Goal: Task Accomplishment & Management: Manage account settings

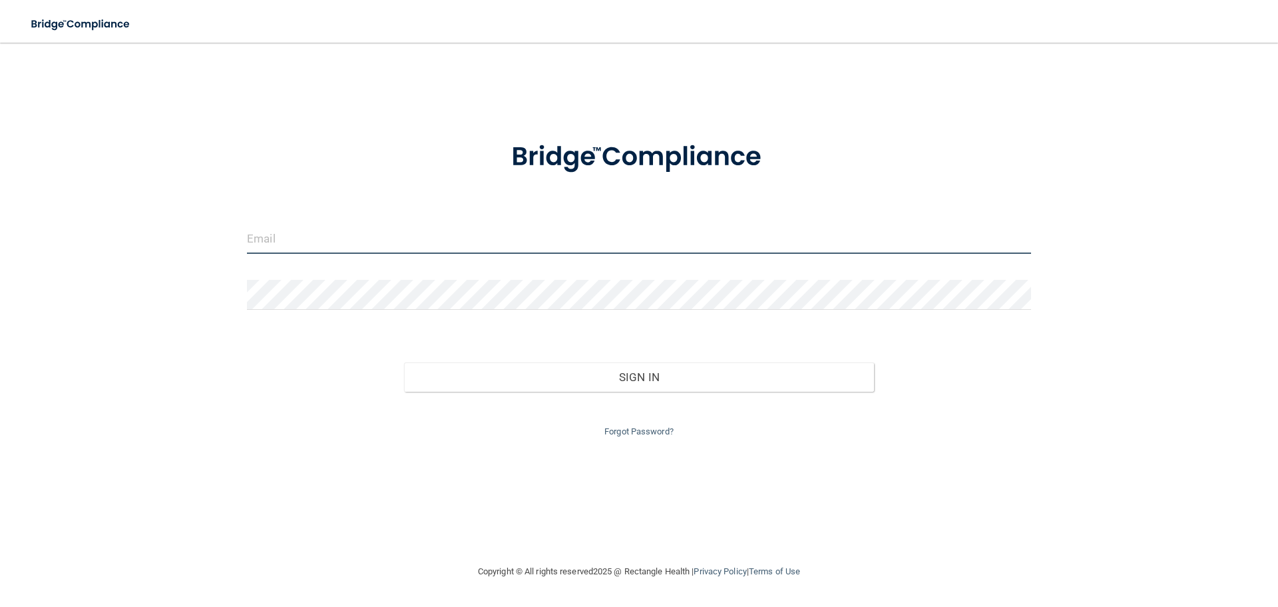
click at [354, 236] on input "email" at bounding box center [639, 239] width 784 height 30
click at [198, 427] on div "Invalid email/password. You don't have permission to access that page. Sign In …" at bounding box center [639, 303] width 1225 height 494
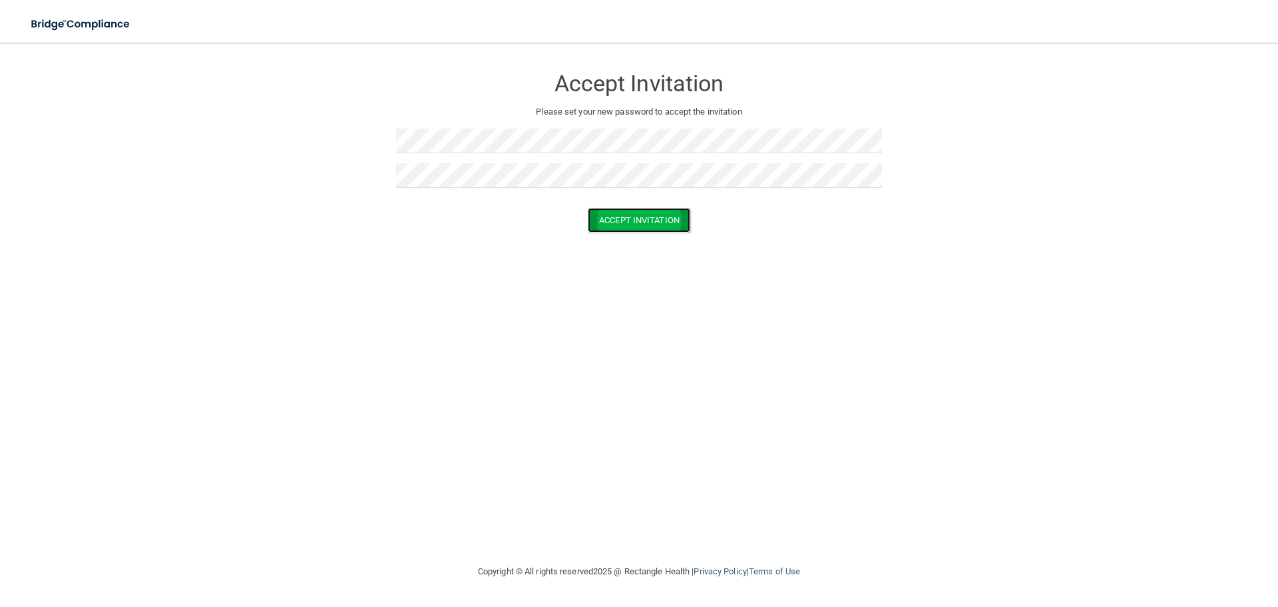
click at [661, 219] on button "Accept Invitation" at bounding box center [639, 220] width 103 height 25
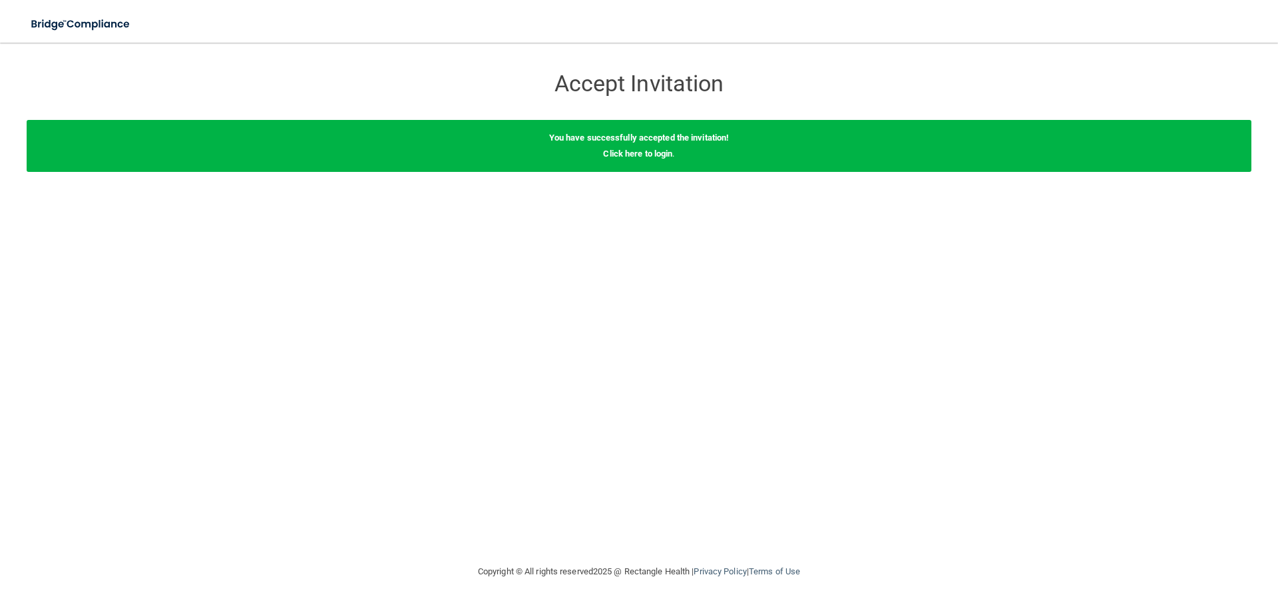
click at [930, 202] on div "Accept Invitation Please set your new password to accept the invitation Accept …" at bounding box center [639, 303] width 1225 height 494
click at [635, 151] on link "Click here to login" at bounding box center [637, 153] width 69 height 10
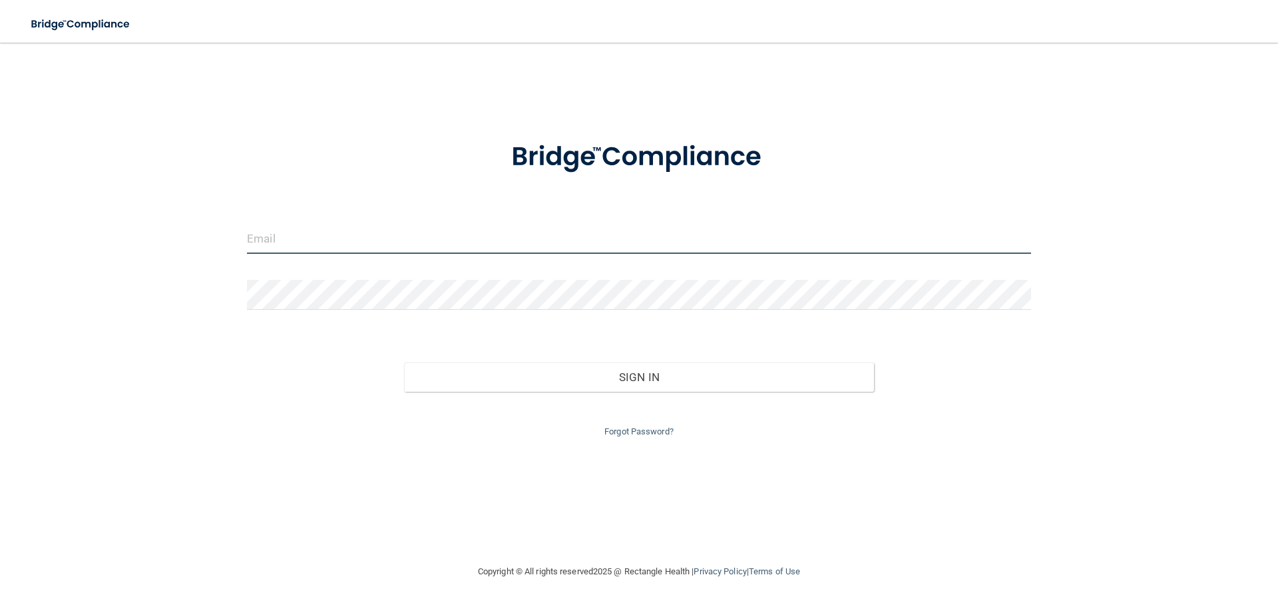
type input "[EMAIL_ADDRESS][DOMAIN_NAME]"
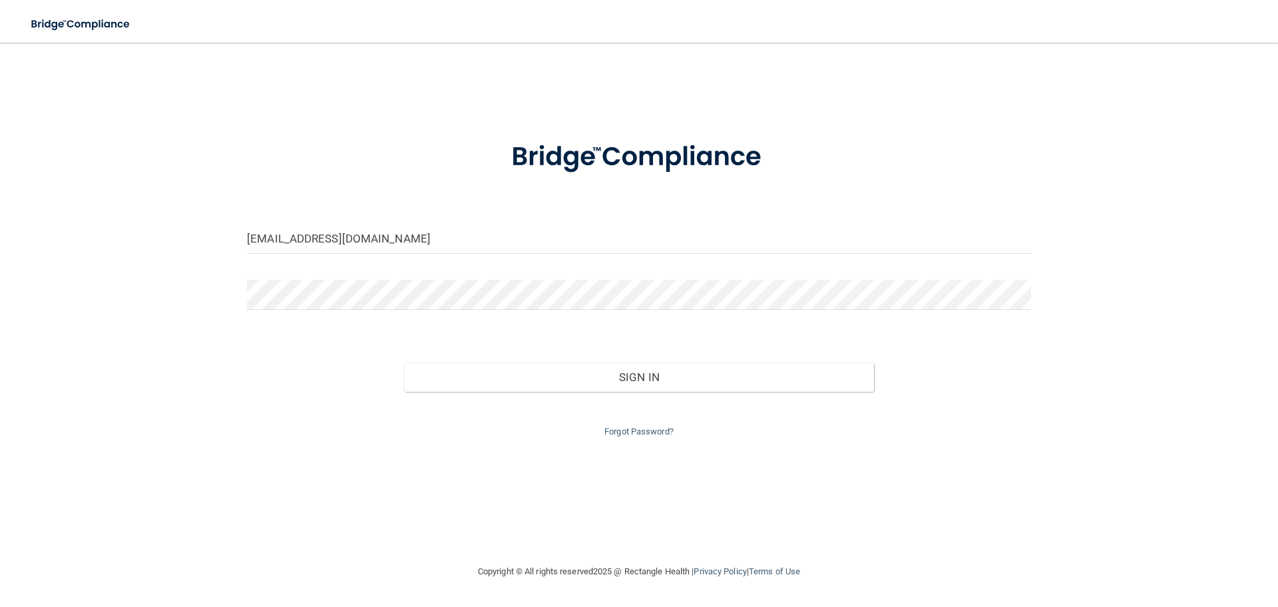
click at [437, 212] on form "mesa@phoenixvilledental.com Invalid email/password. You don't have permission t…" at bounding box center [639, 281] width 784 height 317
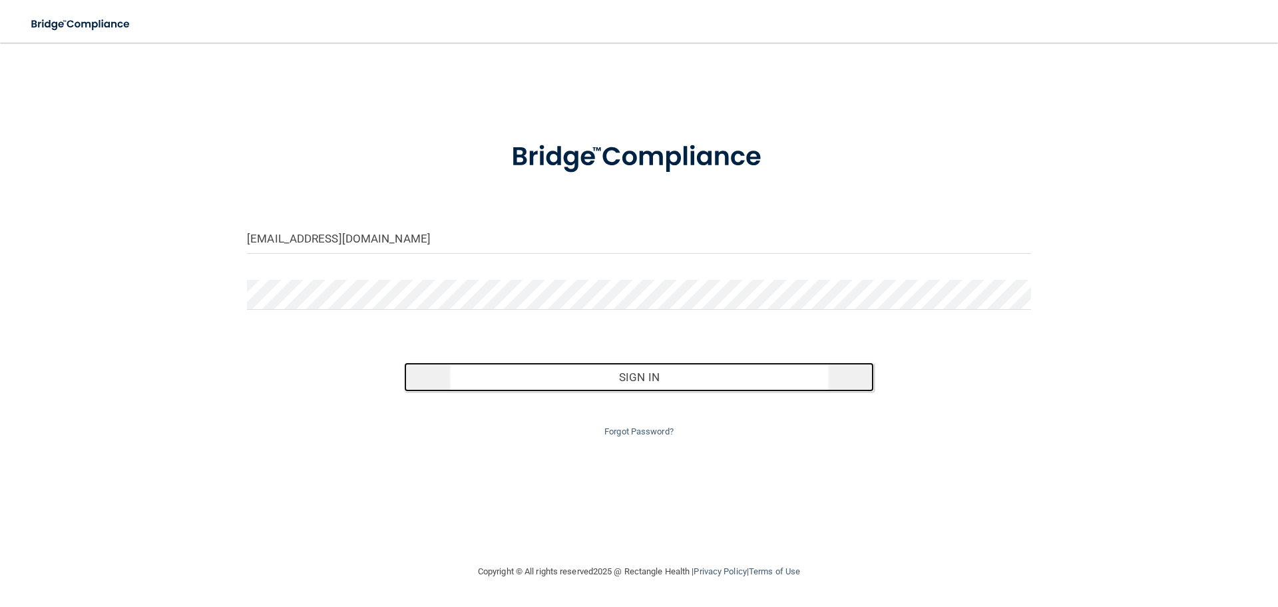
click at [639, 378] on button "Sign In" at bounding box center [639, 376] width 471 height 29
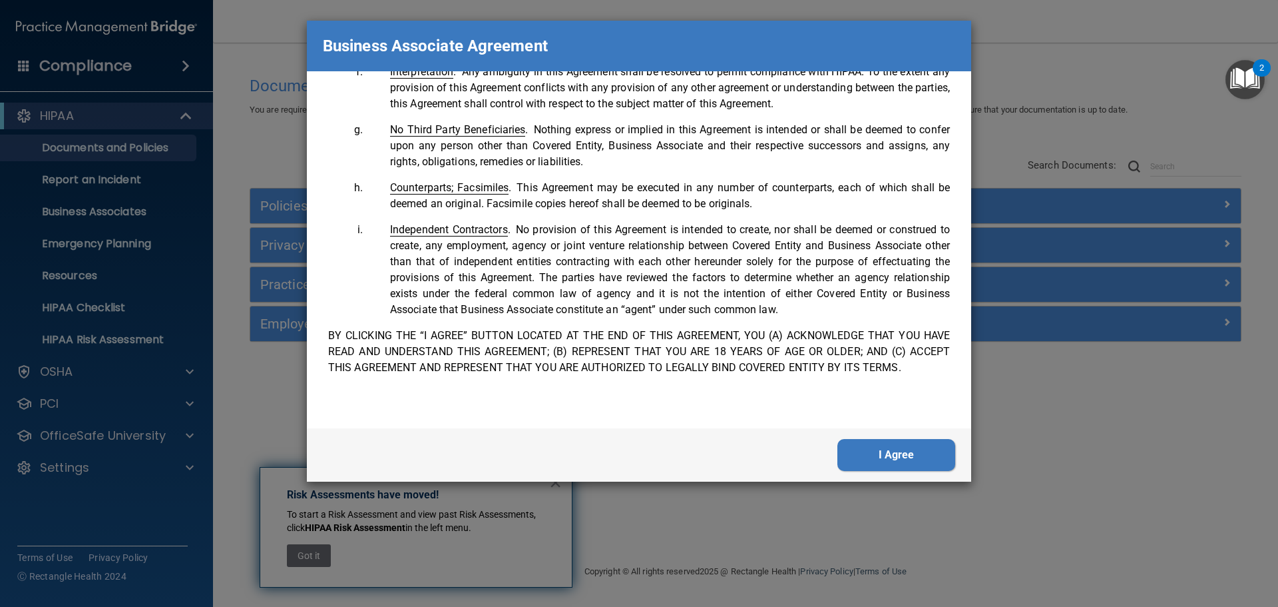
scroll to position [2715, 0]
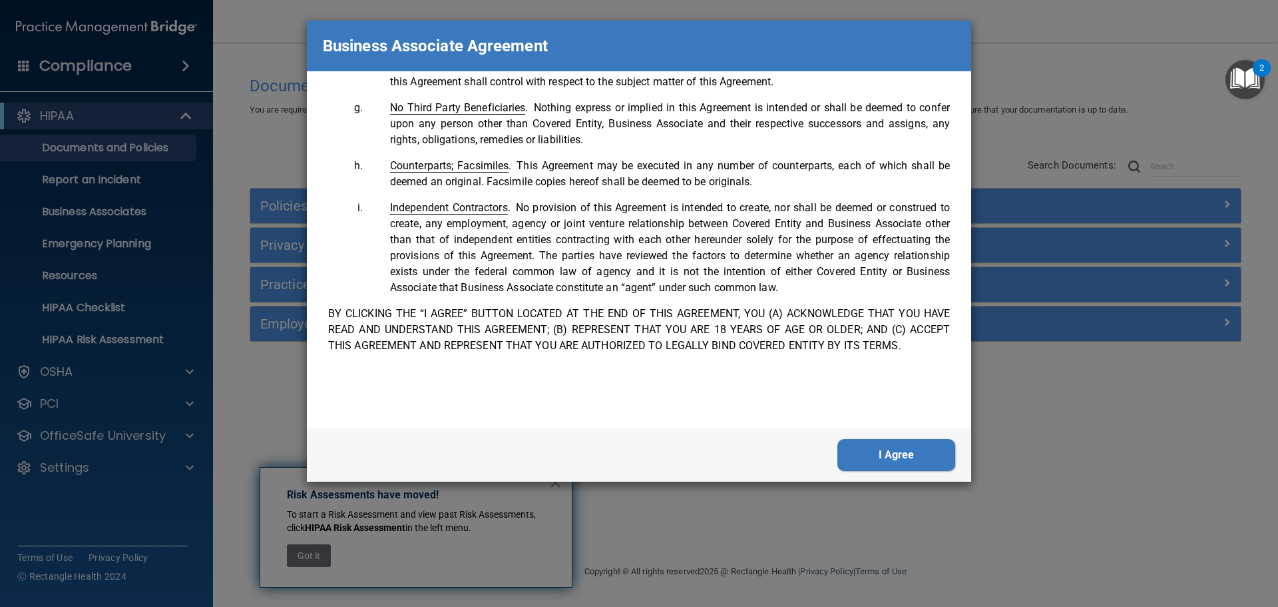
click at [907, 435] on div "I Agree" at bounding box center [639, 454] width 665 height 53
click at [912, 459] on button "I Agree" at bounding box center [897, 455] width 118 height 32
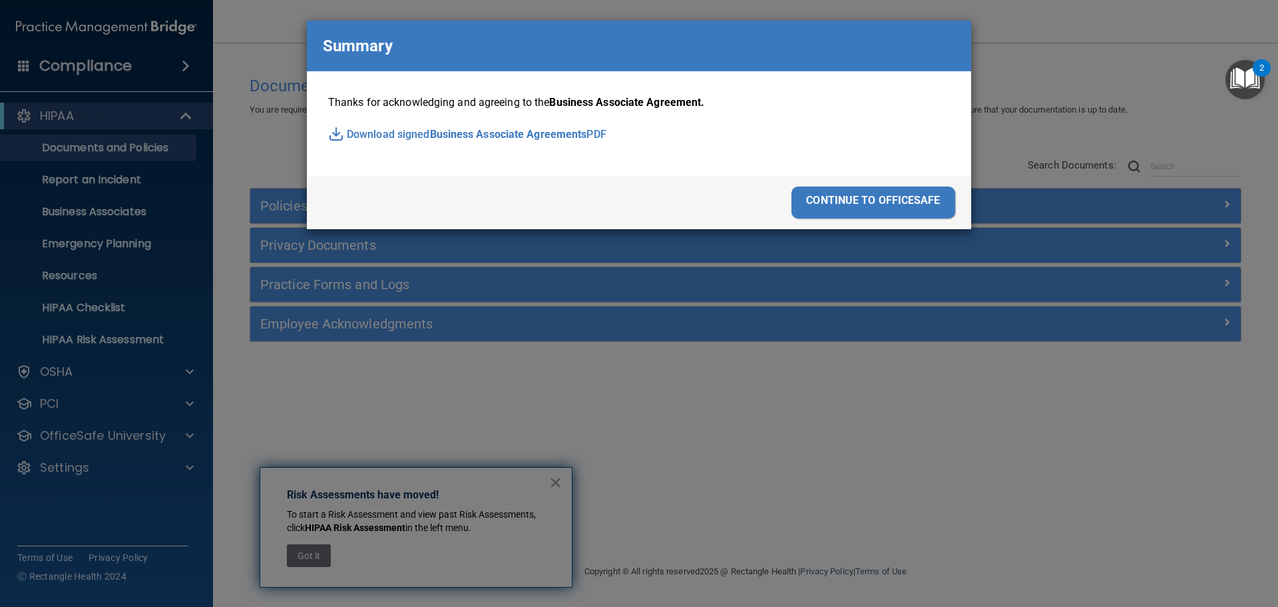
click at [875, 194] on div "continue to officesafe" at bounding box center [874, 202] width 164 height 32
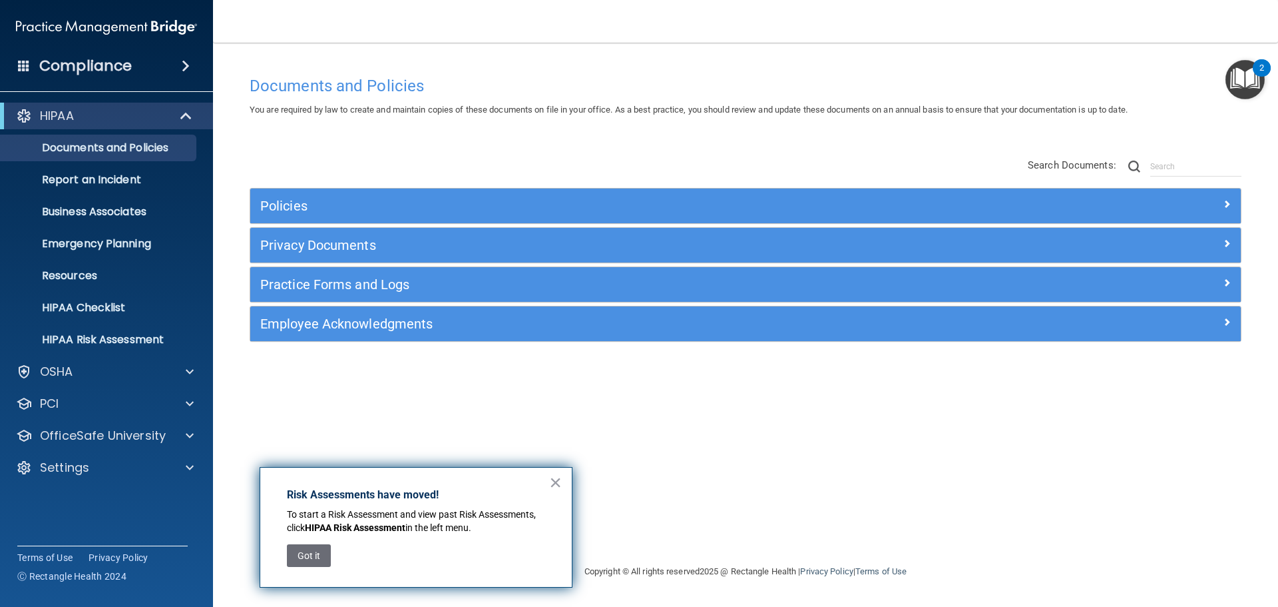
click at [562, 487] on div "× Risk Assessments have moved! To start a Risk Assessment and view past Risk As…" at bounding box center [416, 527] width 313 height 121
click at [556, 482] on button "×" at bounding box center [555, 481] width 13 height 21
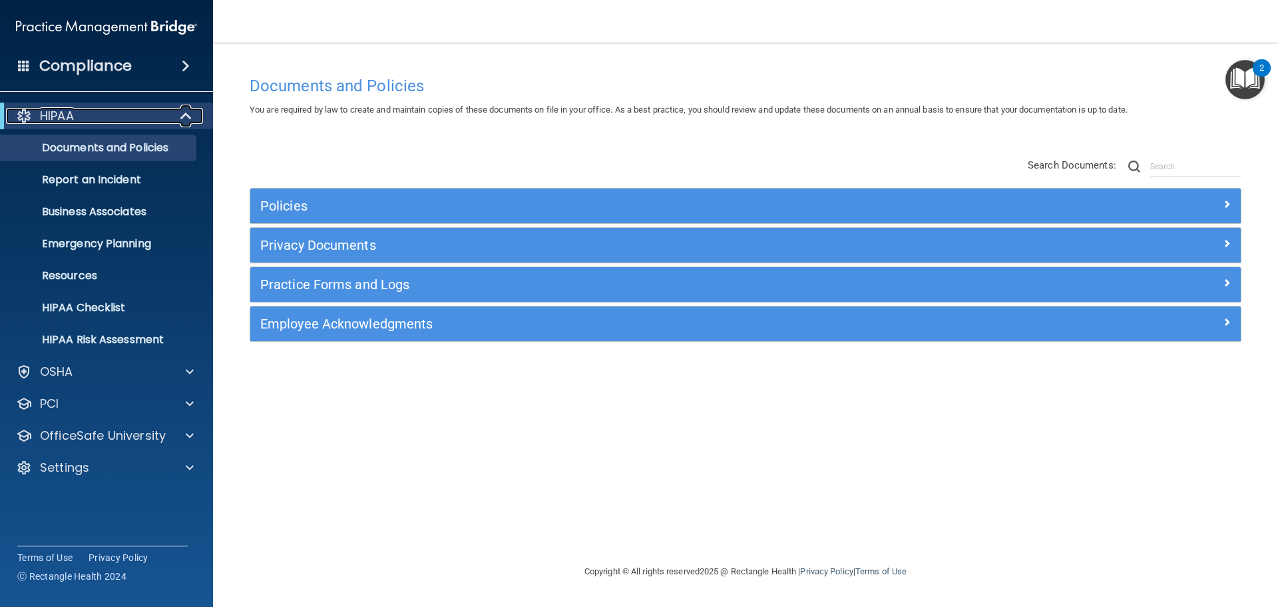
click at [131, 111] on div "HIPAA" at bounding box center [88, 116] width 164 height 16
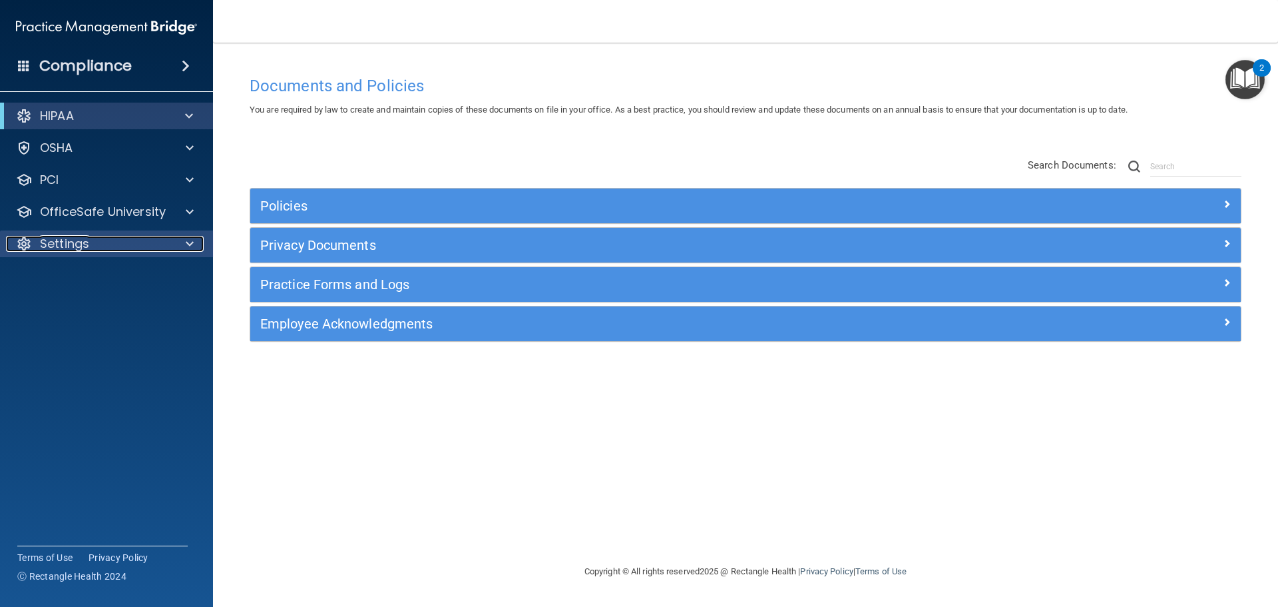
click at [117, 241] on div "Settings" at bounding box center [88, 244] width 165 height 16
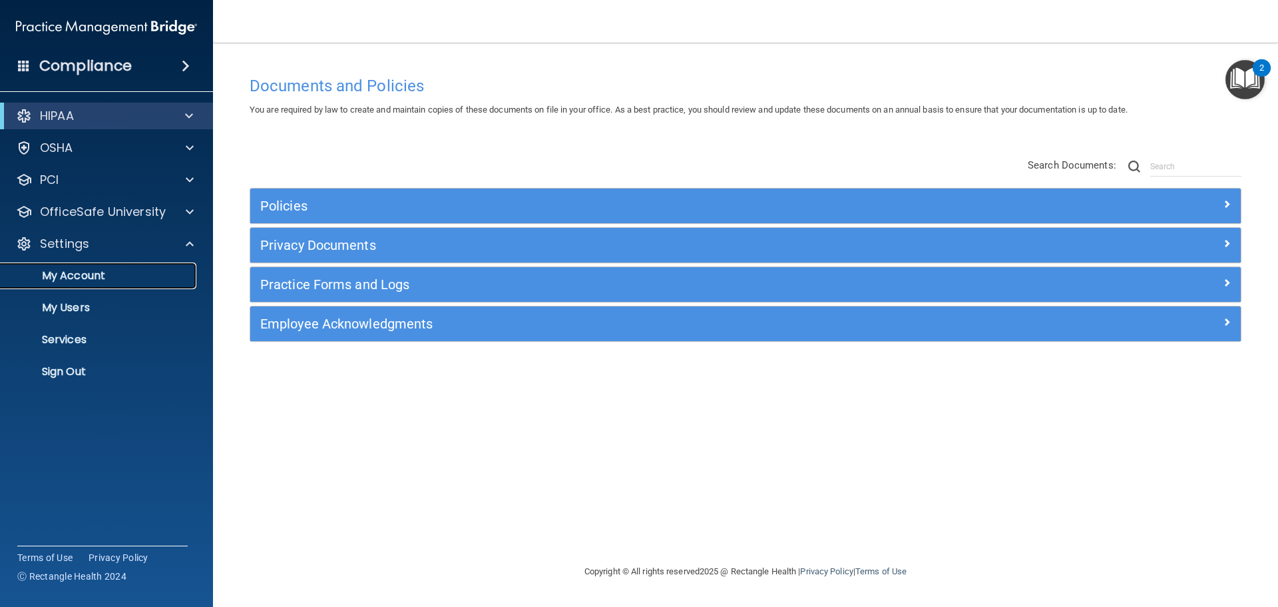
click at [129, 279] on p "My Account" at bounding box center [100, 275] width 182 height 13
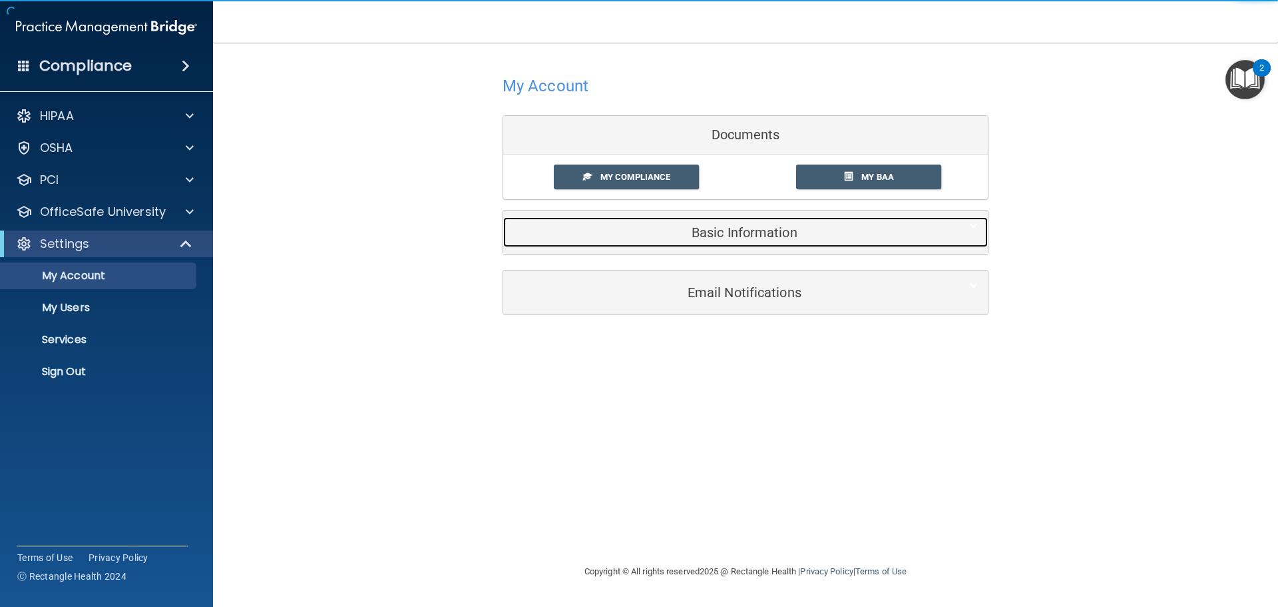
click at [732, 238] on h5 "Basic Information" at bounding box center [725, 232] width 424 height 15
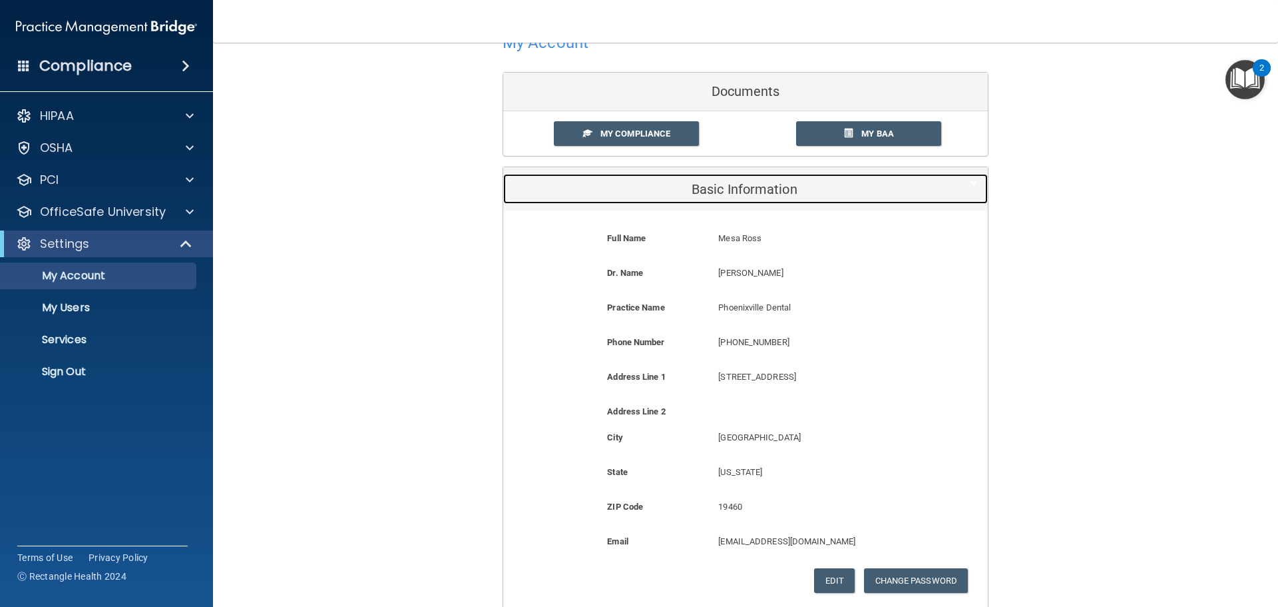
scroll to position [67, 0]
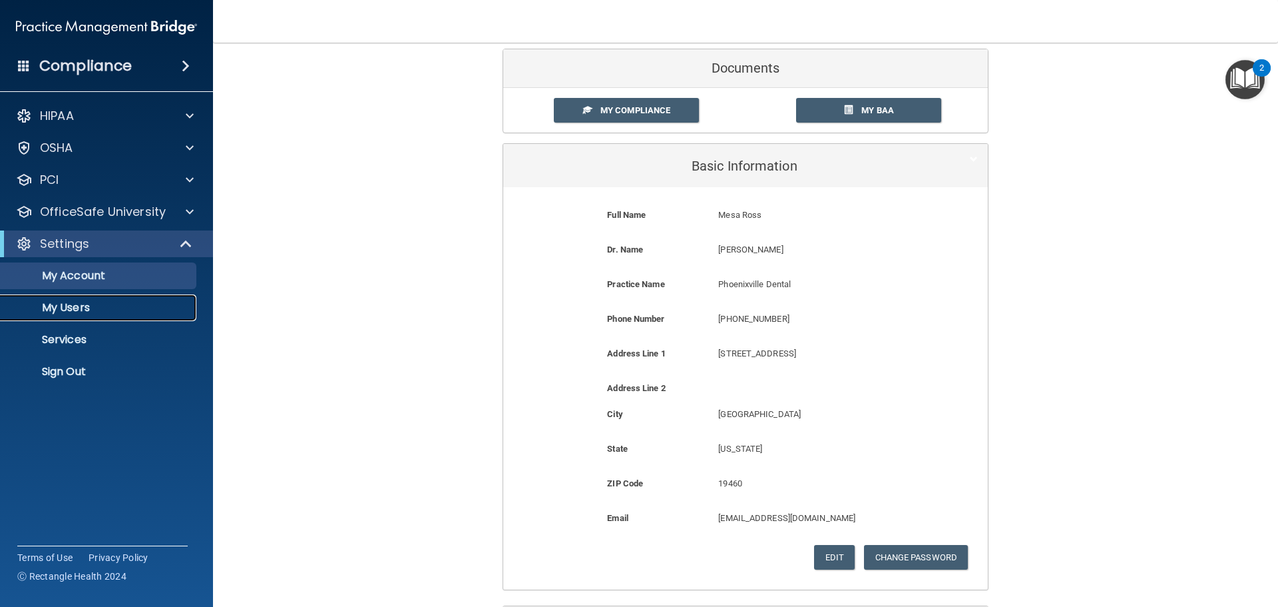
click at [109, 304] on p "My Users" at bounding box center [100, 307] width 182 height 13
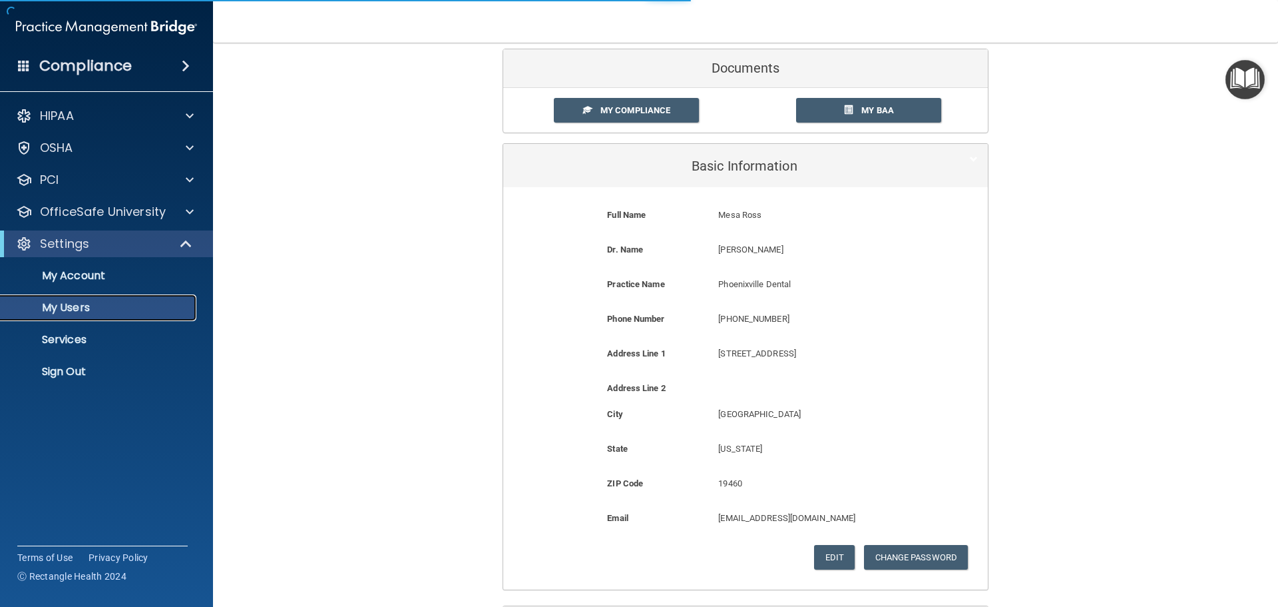
select select "20"
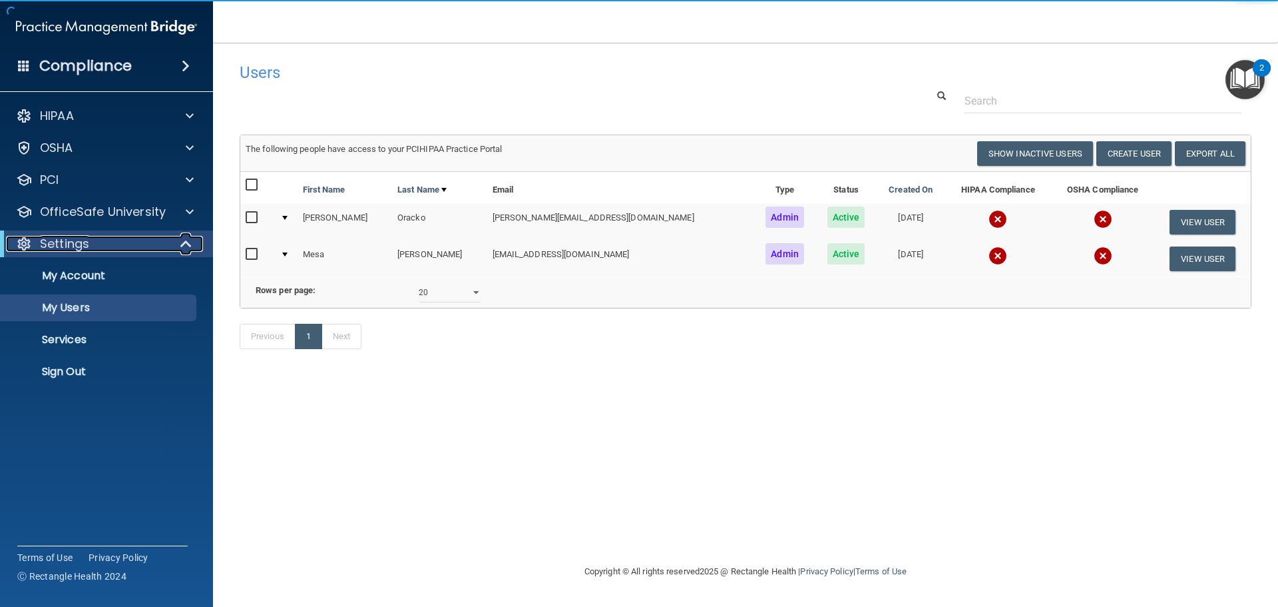
click at [52, 243] on p "Settings" at bounding box center [64, 244] width 49 height 16
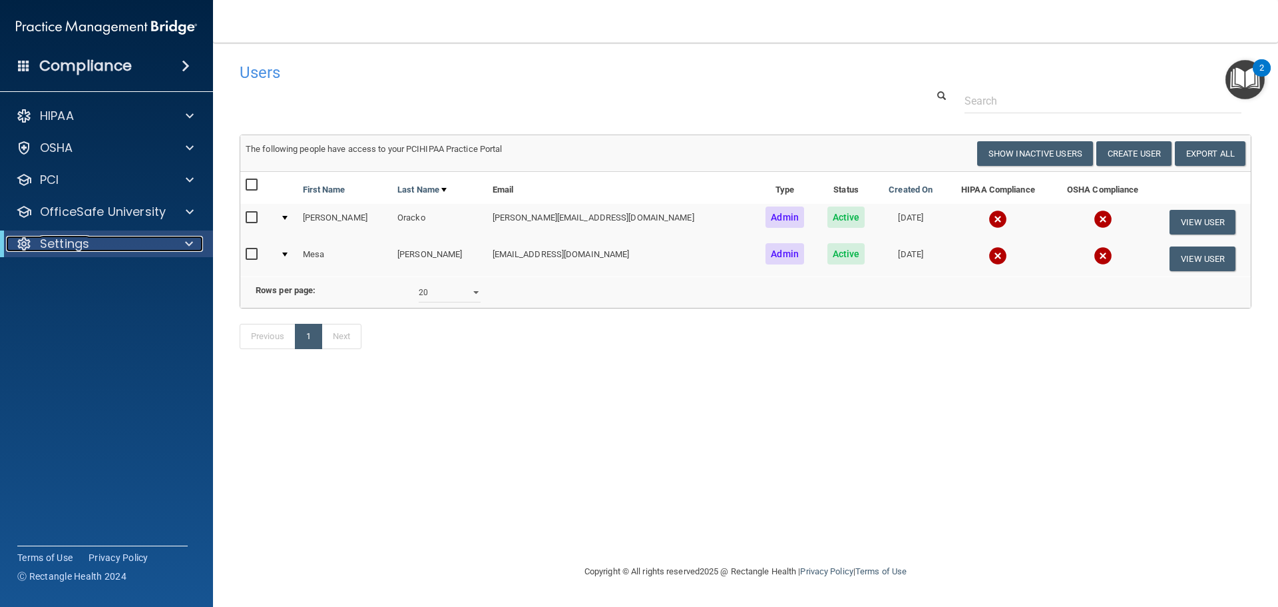
click at [71, 245] on p "Settings" at bounding box center [64, 244] width 49 height 16
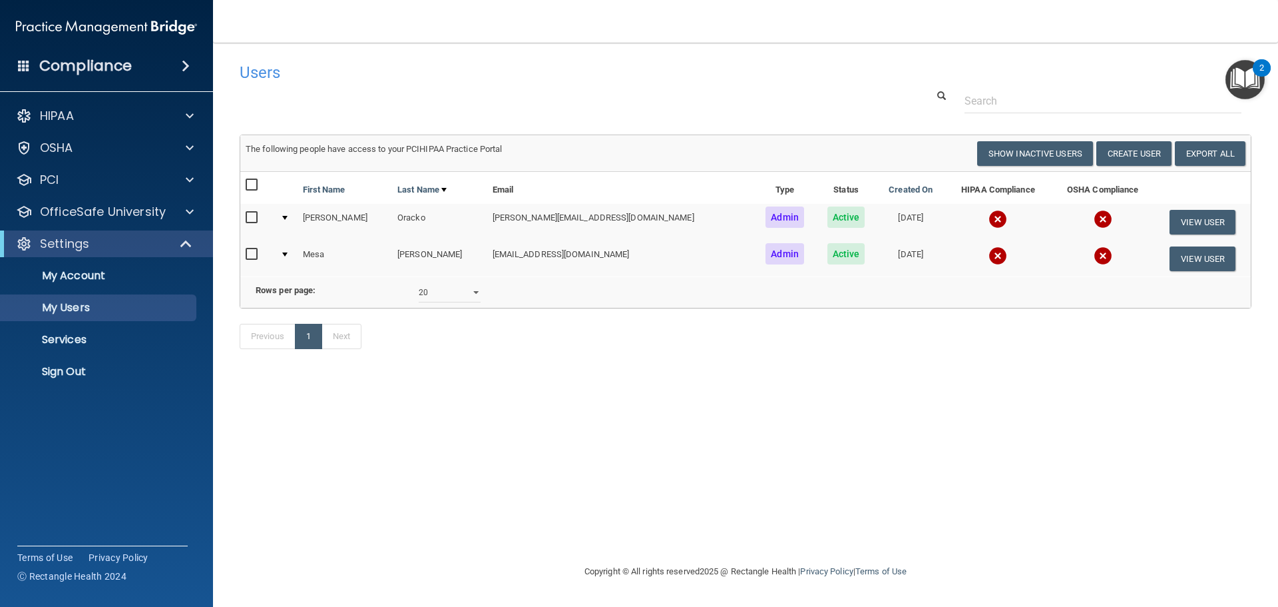
click at [732, 424] on div "Users Success! New user created. × Error! The user couldn't be created. × Succe…" at bounding box center [746, 303] width 1012 height 494
click at [1135, 154] on button "Create User" at bounding box center [1134, 153] width 75 height 25
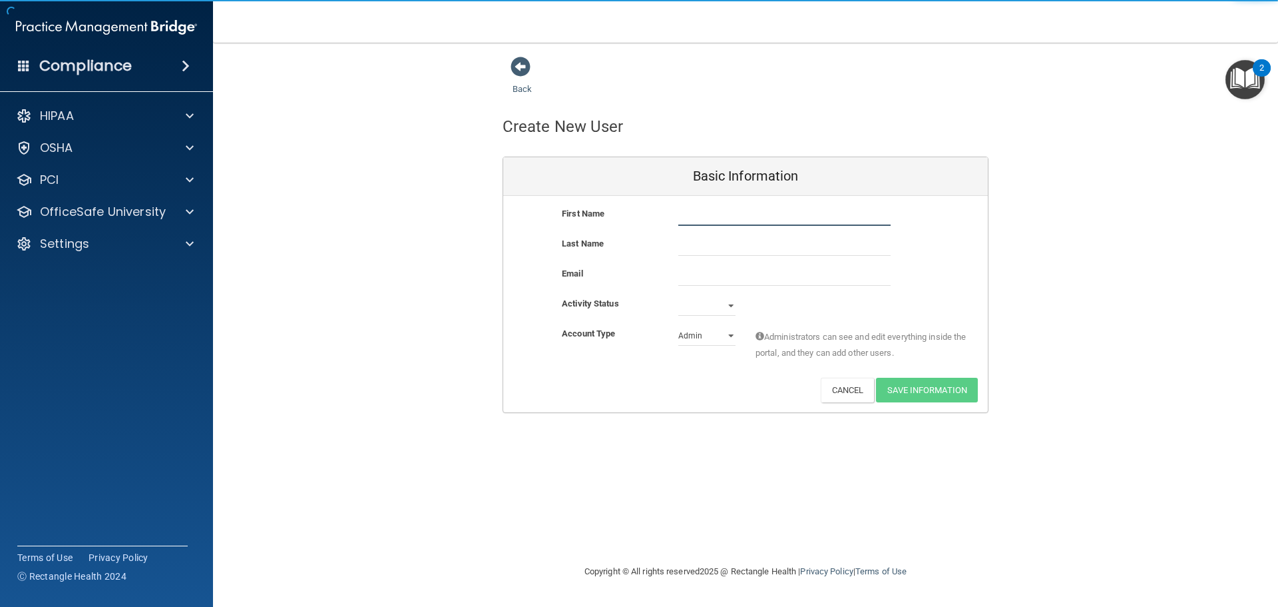
click at [716, 222] on input "text" at bounding box center [785, 216] width 212 height 20
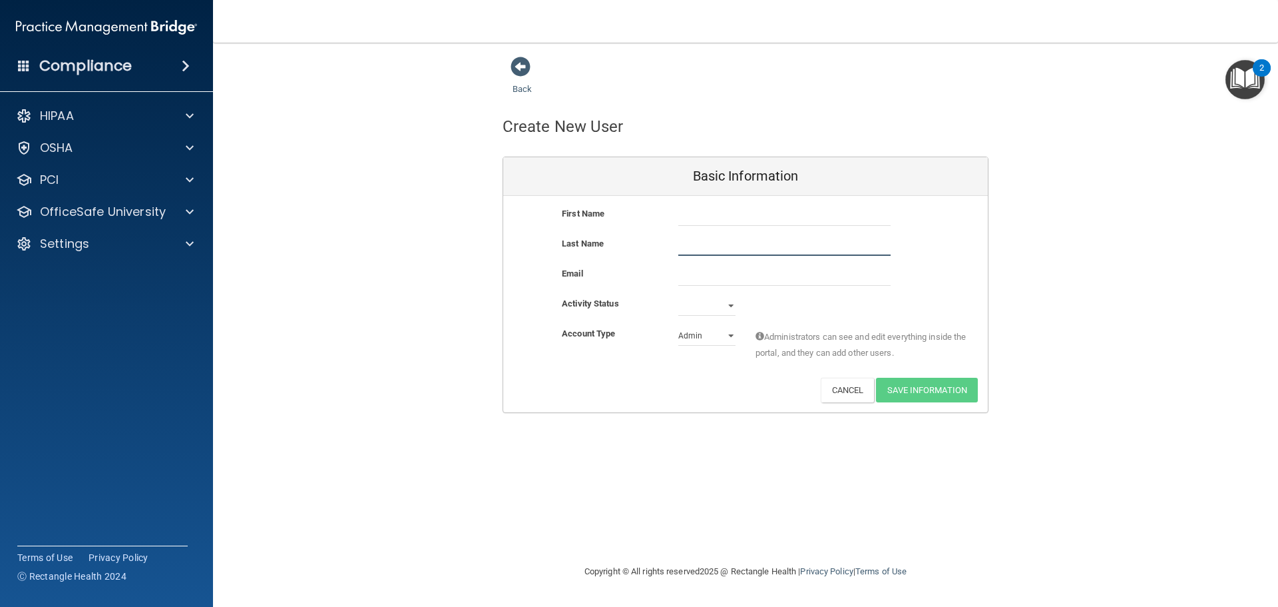
click at [708, 244] on input "text" at bounding box center [785, 246] width 212 height 20
click at [697, 270] on input "email" at bounding box center [785, 276] width 212 height 20
click at [702, 306] on select "Active Inactive" at bounding box center [707, 306] width 57 height 20
select select "active"
click at [679, 296] on select "Active Inactive" at bounding box center [707, 306] width 57 height 20
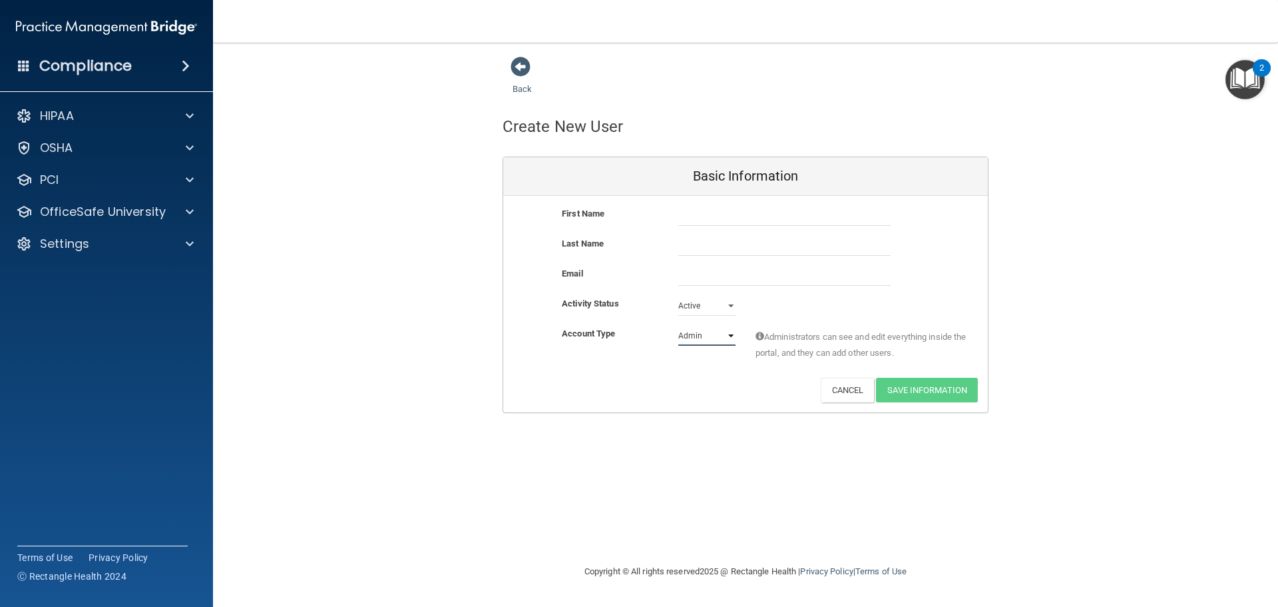
click at [708, 330] on select "Admin Member" at bounding box center [707, 336] width 57 height 20
click at [702, 394] on div "Deactivate Reset Password Edit Cancel Save Information" at bounding box center [745, 390] width 485 height 25
click at [846, 392] on button "Cancel" at bounding box center [848, 390] width 54 height 25
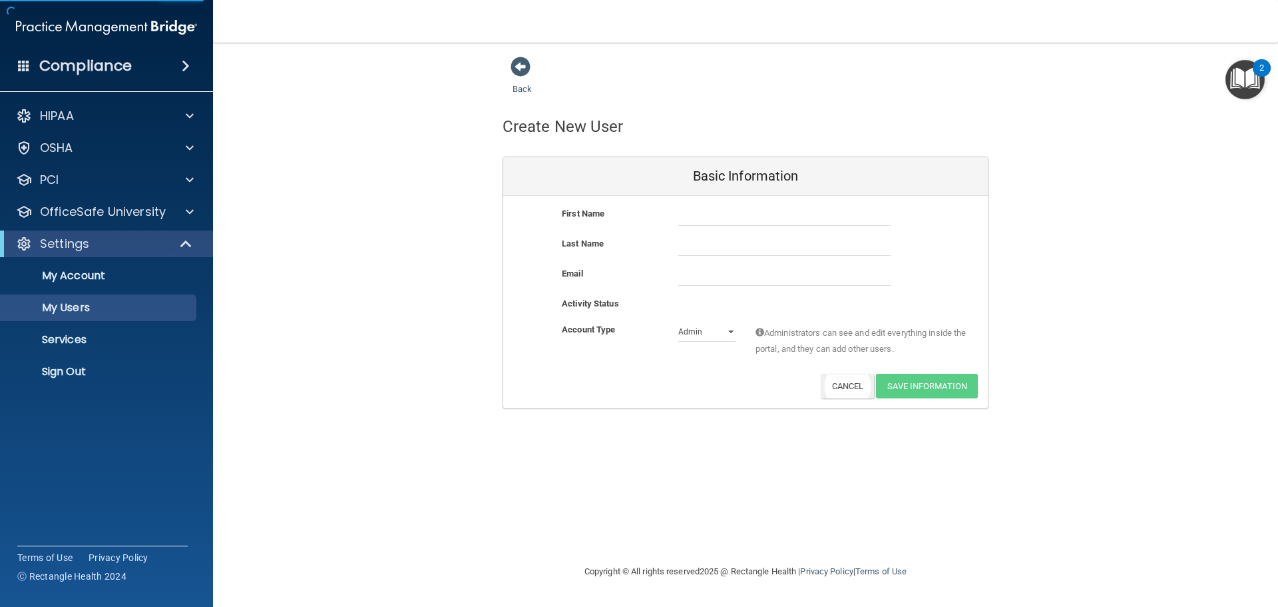
select select "20"
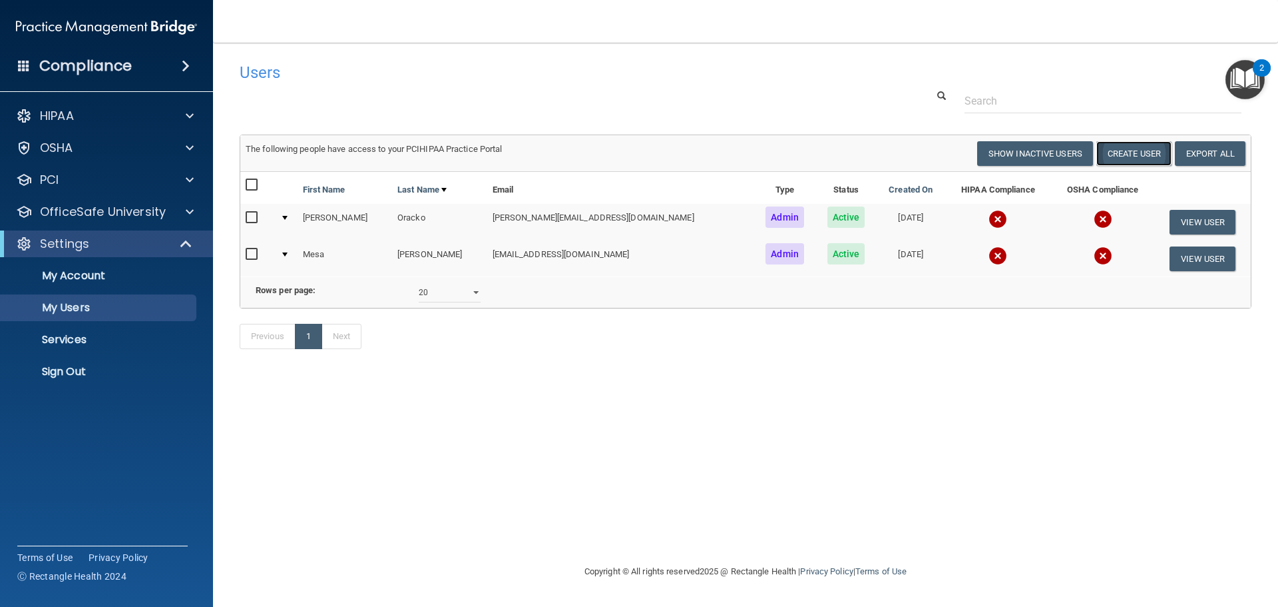
click at [1142, 152] on button "Create User" at bounding box center [1134, 153] width 75 height 25
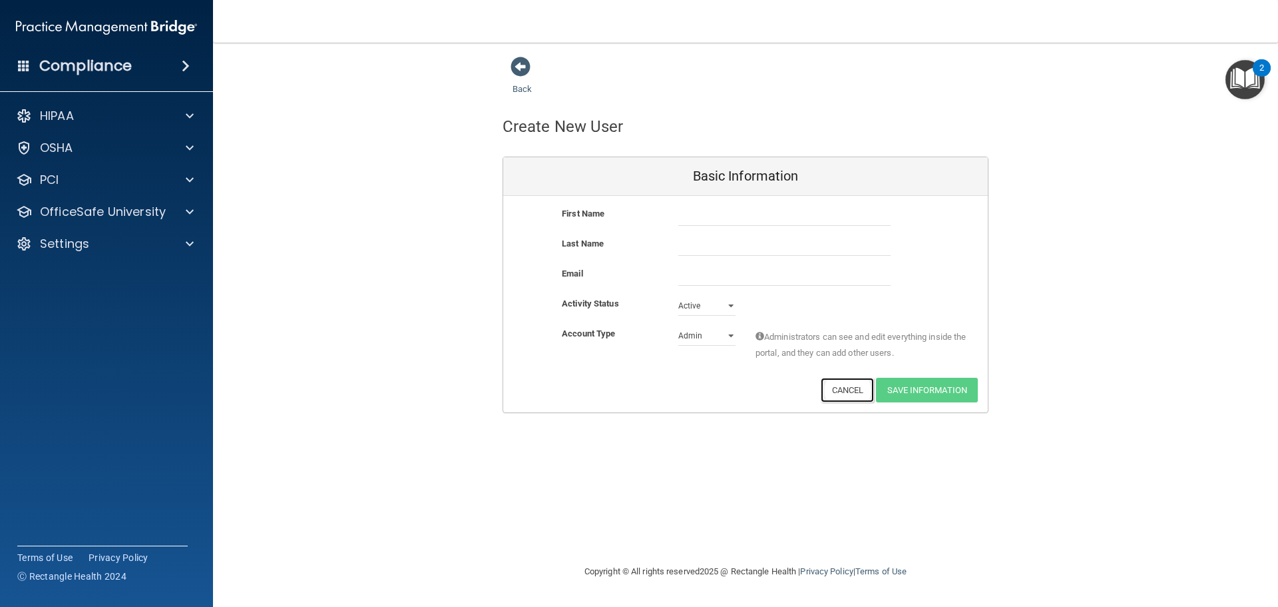
click at [839, 388] on button "Cancel" at bounding box center [848, 390] width 54 height 25
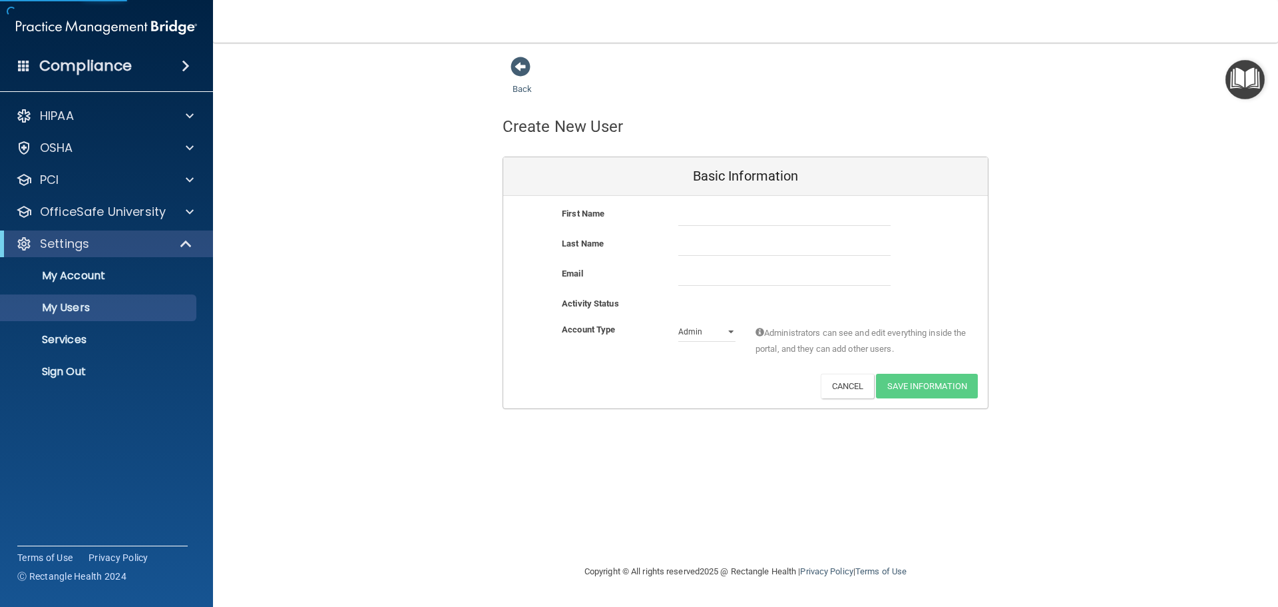
select select "20"
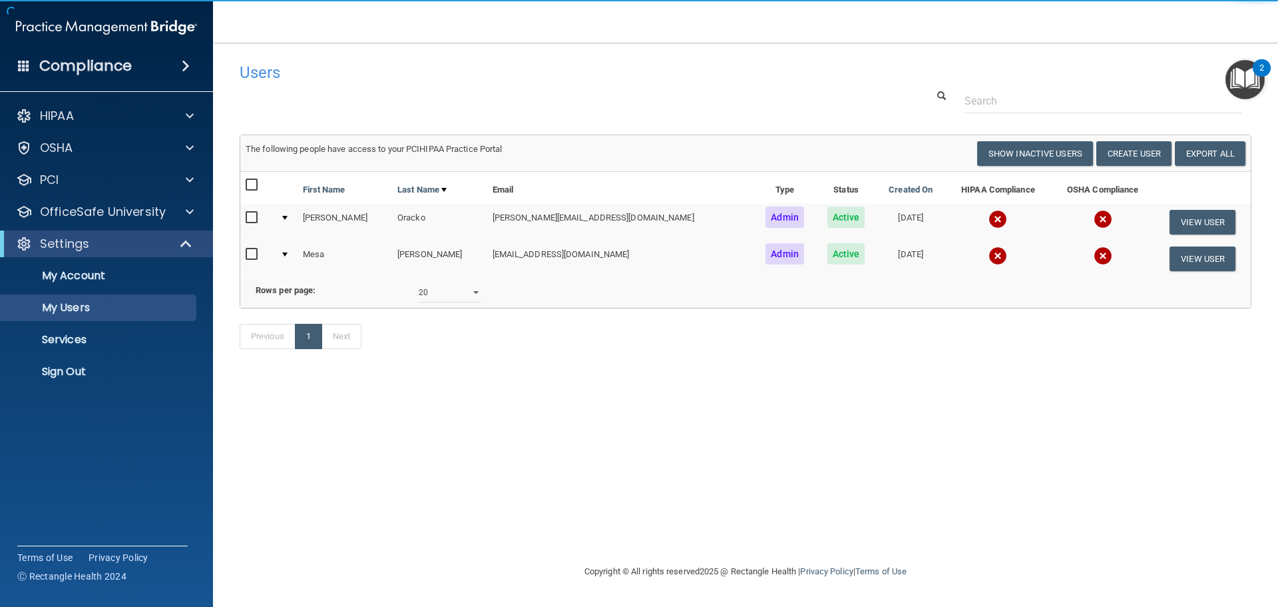
click at [141, 234] on div "Settings" at bounding box center [106, 243] width 213 height 27
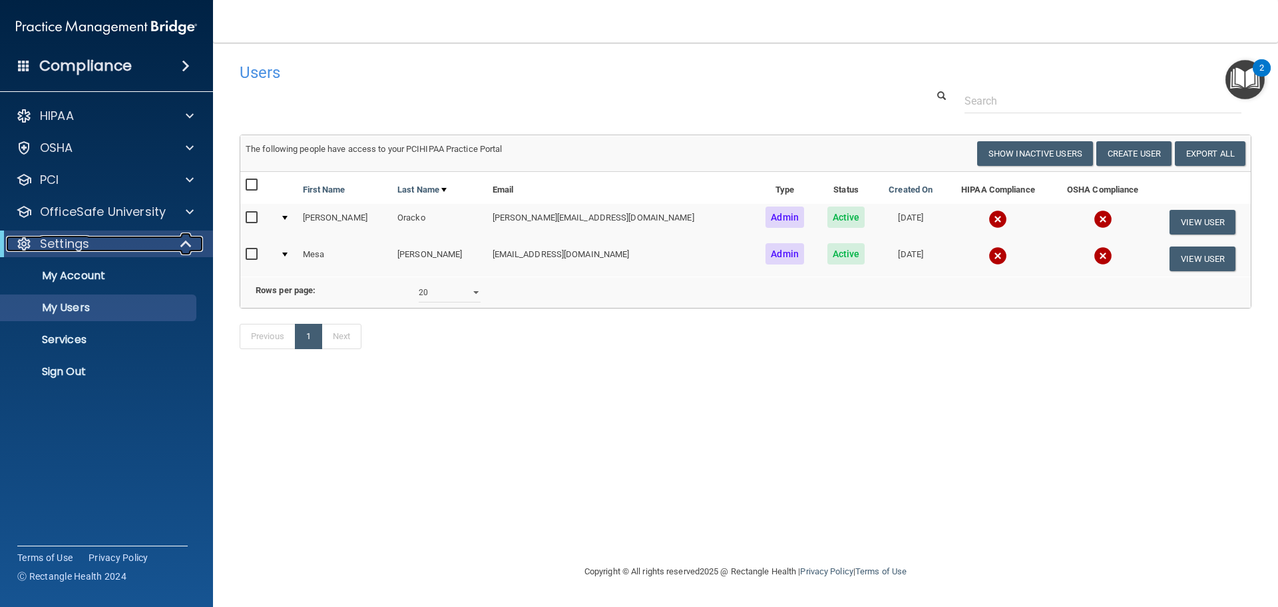
click at [140, 244] on div "Settings" at bounding box center [88, 244] width 164 height 16
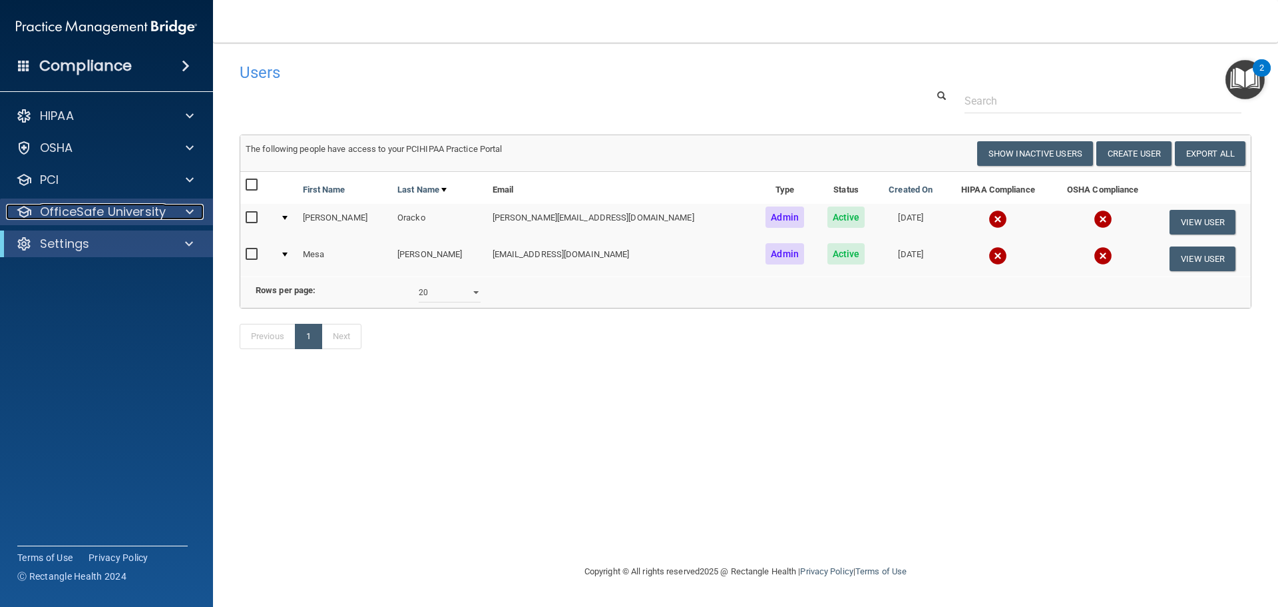
click at [106, 209] on p "OfficeSafe University" at bounding box center [103, 212] width 126 height 16
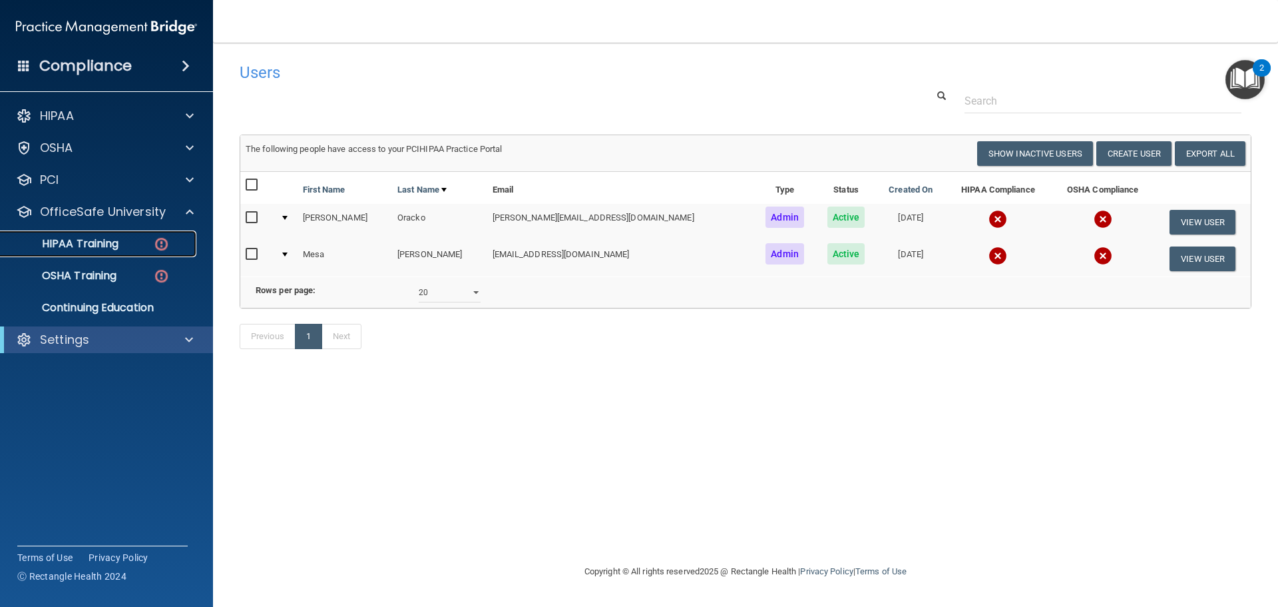
click at [141, 244] on div "HIPAA Training" at bounding box center [100, 243] width 182 height 13
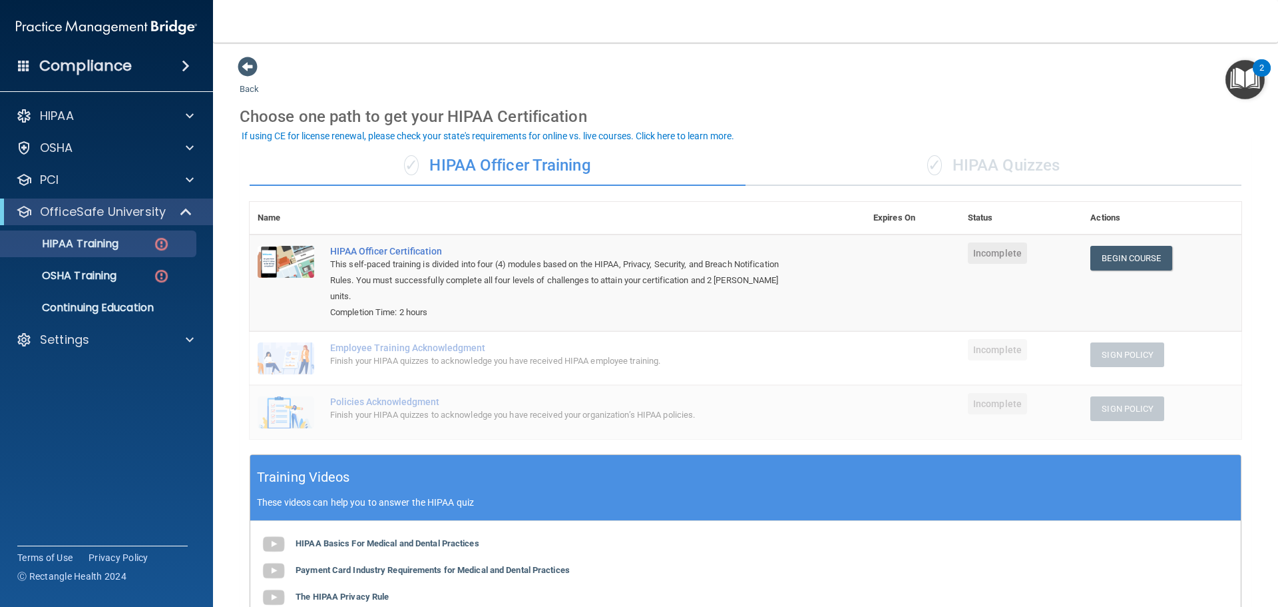
click at [991, 162] on div "✓ HIPAA Quizzes" at bounding box center [994, 166] width 496 height 40
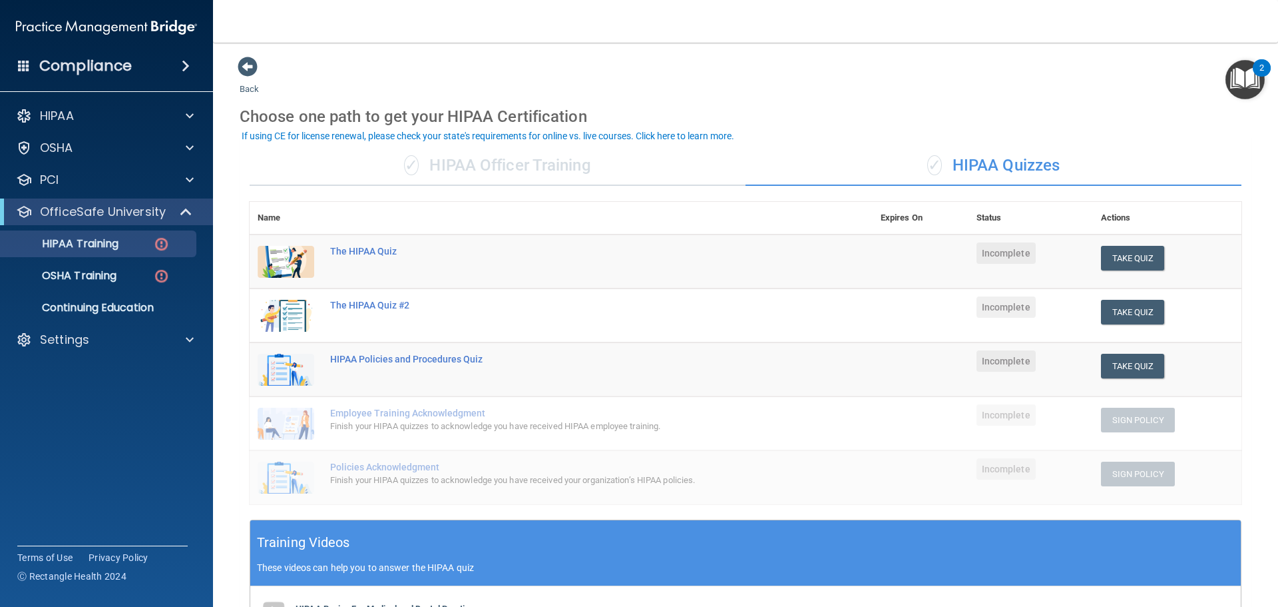
click at [542, 168] on div "✓ HIPAA Officer Training" at bounding box center [498, 166] width 496 height 40
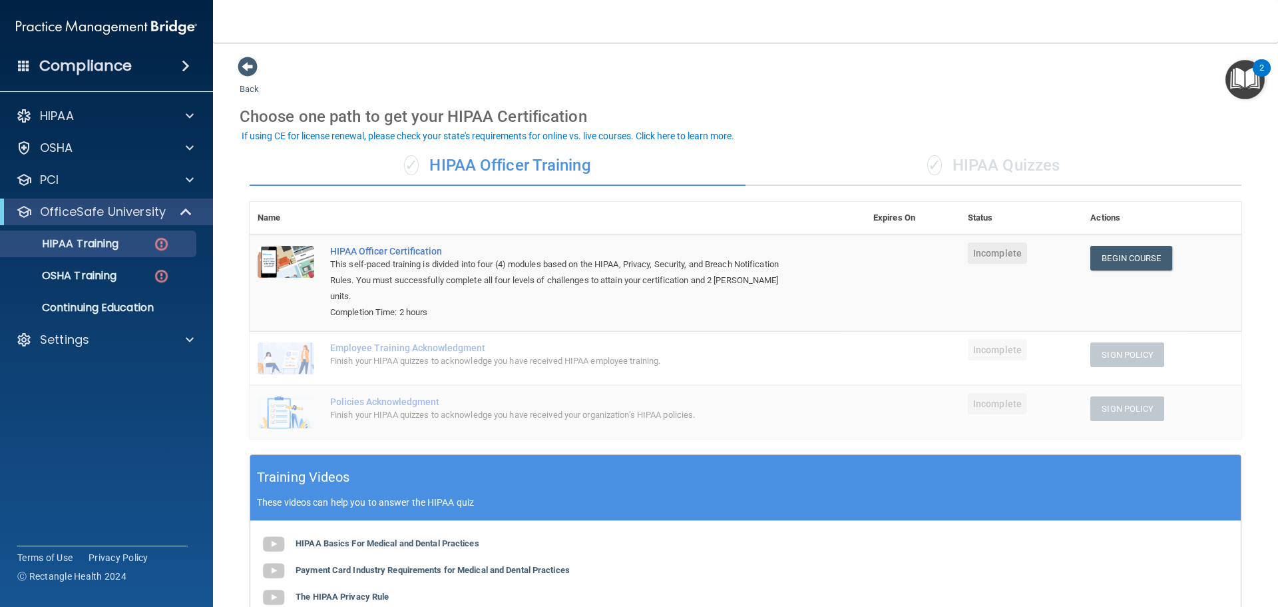
click at [888, 173] on div "✓ HIPAA Quizzes" at bounding box center [994, 166] width 496 height 40
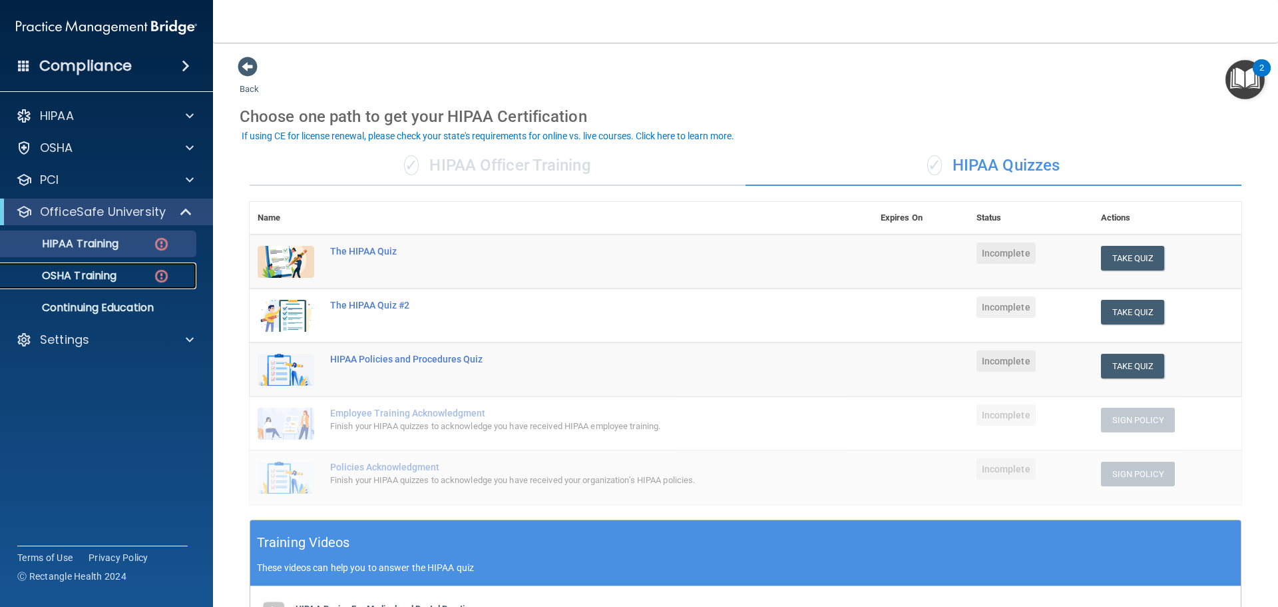
click at [133, 262] on link "OSHA Training" at bounding box center [92, 275] width 210 height 27
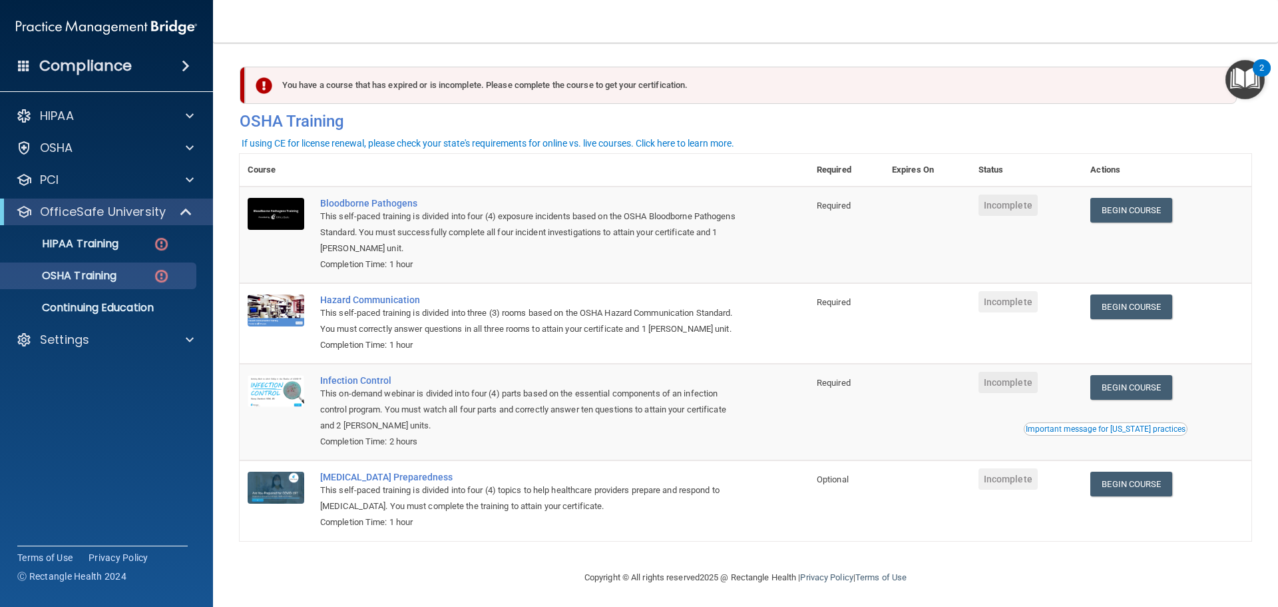
click at [826, 208] on span "Required" at bounding box center [834, 205] width 34 height 10
click at [838, 298] on span "Required" at bounding box center [834, 302] width 34 height 10
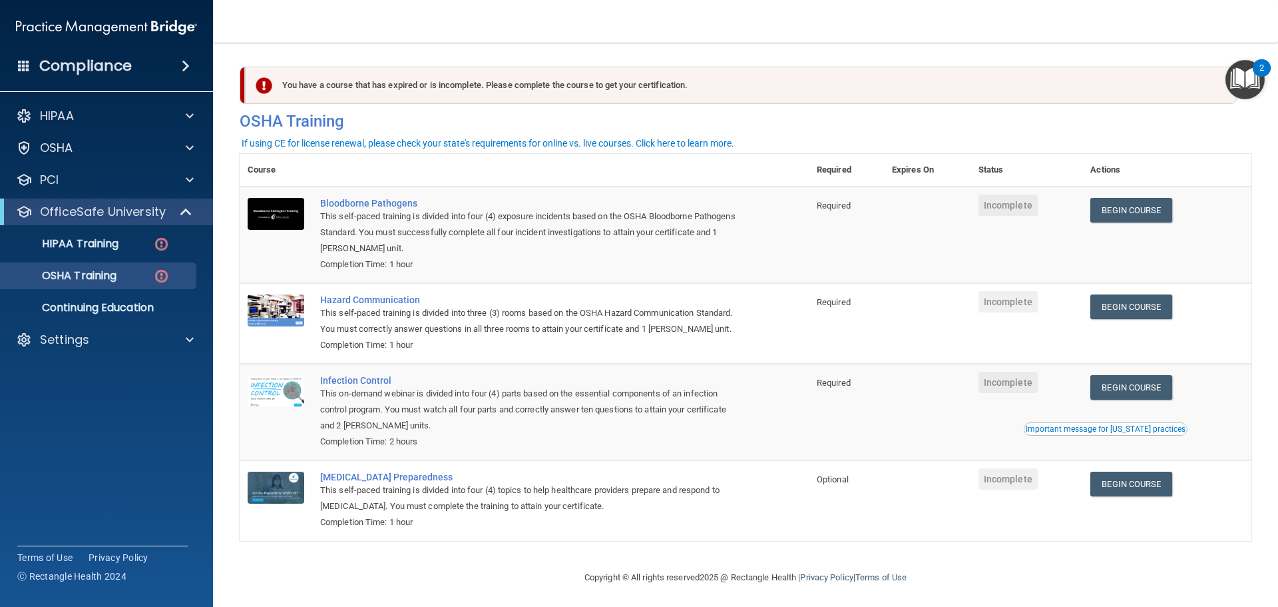
click at [846, 388] on span "Required" at bounding box center [834, 383] width 34 height 10
click at [868, 364] on td "Required" at bounding box center [846, 323] width 75 height 81
click at [165, 307] on p "Continuing Education" at bounding box center [100, 307] width 182 height 13
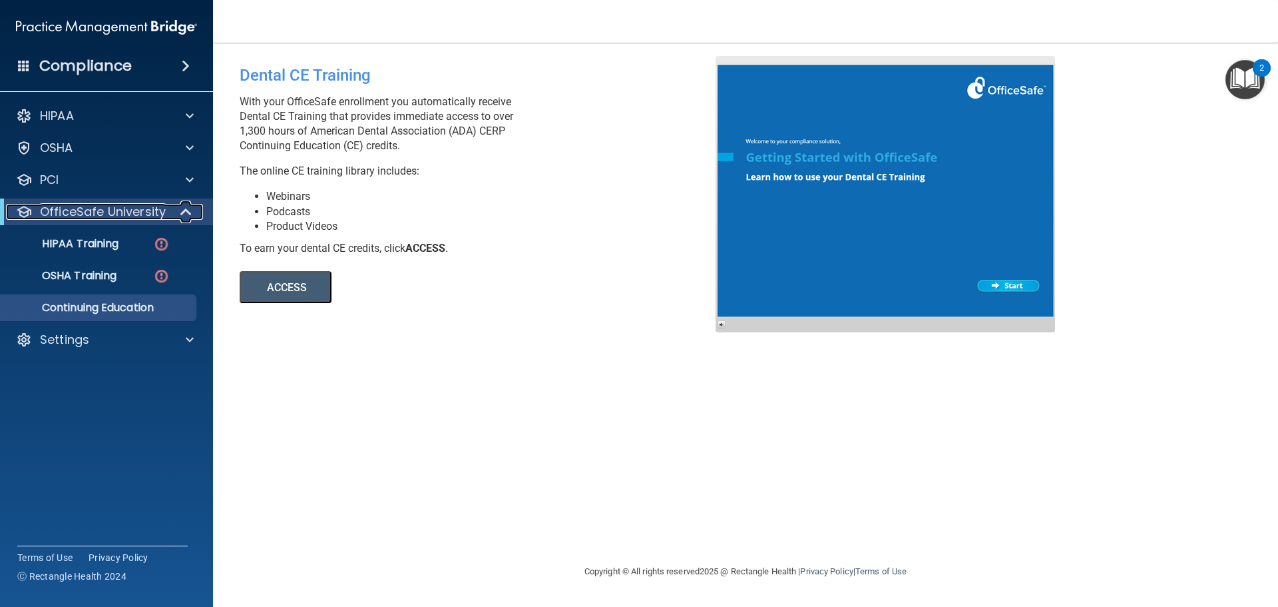
click at [106, 209] on p "OfficeSafe University" at bounding box center [103, 212] width 126 height 16
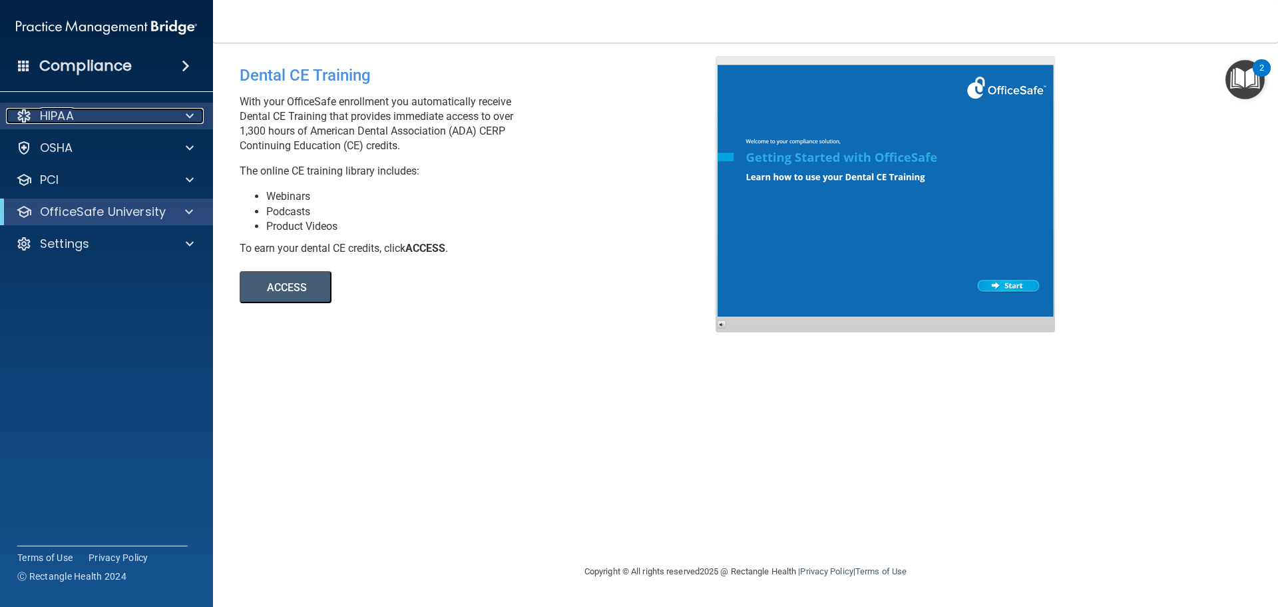
click at [116, 111] on div "HIPAA" at bounding box center [88, 116] width 165 height 16
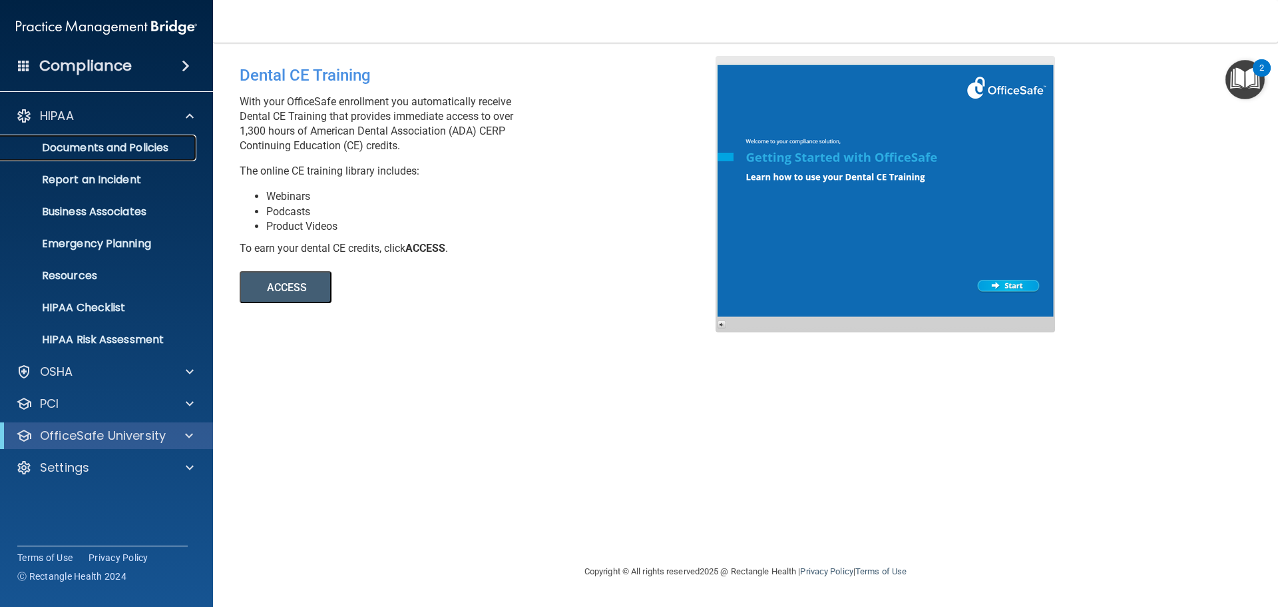
click at [186, 145] on p "Documents and Policies" at bounding box center [100, 147] width 182 height 13
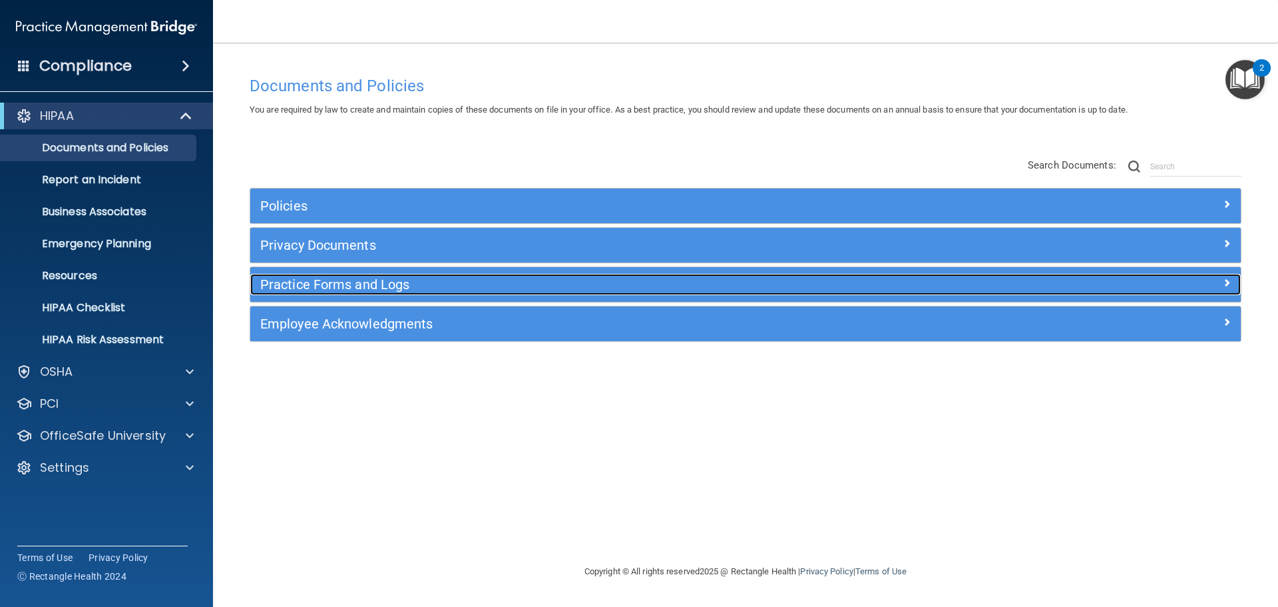
click at [440, 289] on h5 "Practice Forms and Logs" at bounding box center [621, 284] width 723 height 15
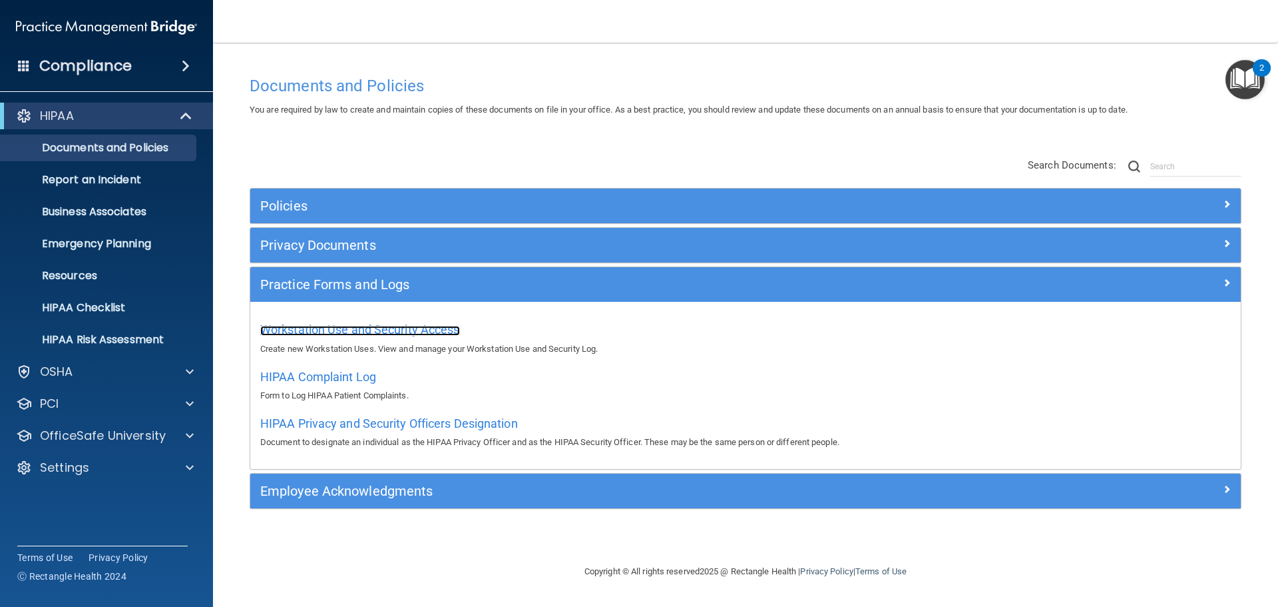
click at [353, 331] on span "Workstation Use and Security Access" at bounding box center [360, 329] width 200 height 14
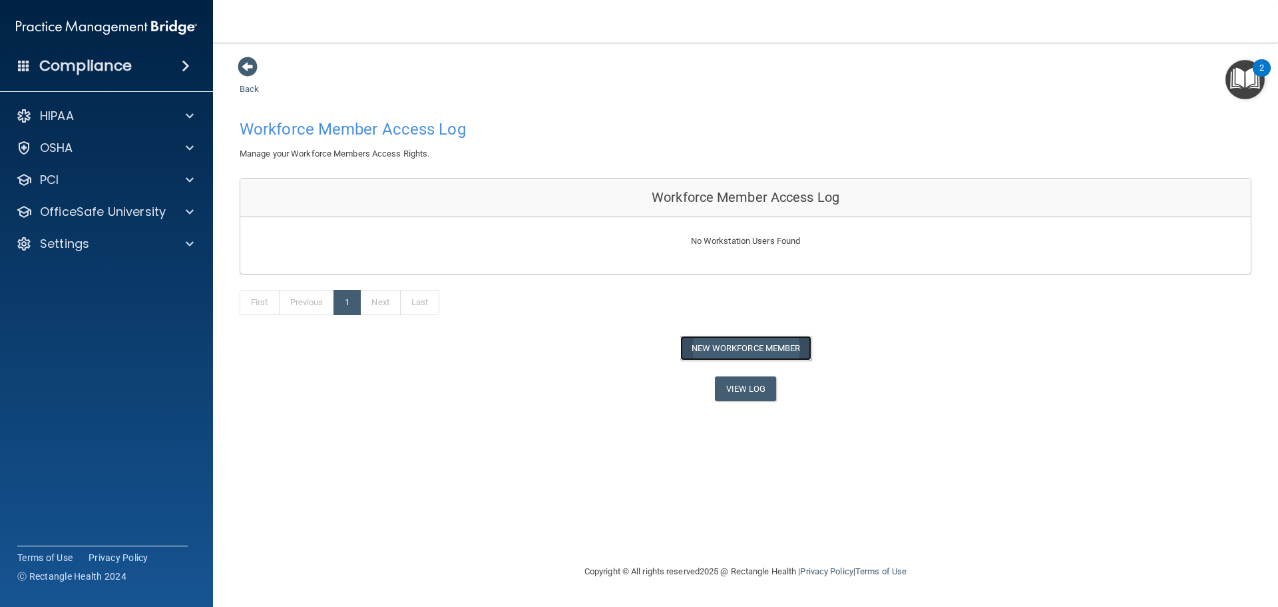
click at [710, 349] on button "New Workforce Member" at bounding box center [746, 348] width 131 height 25
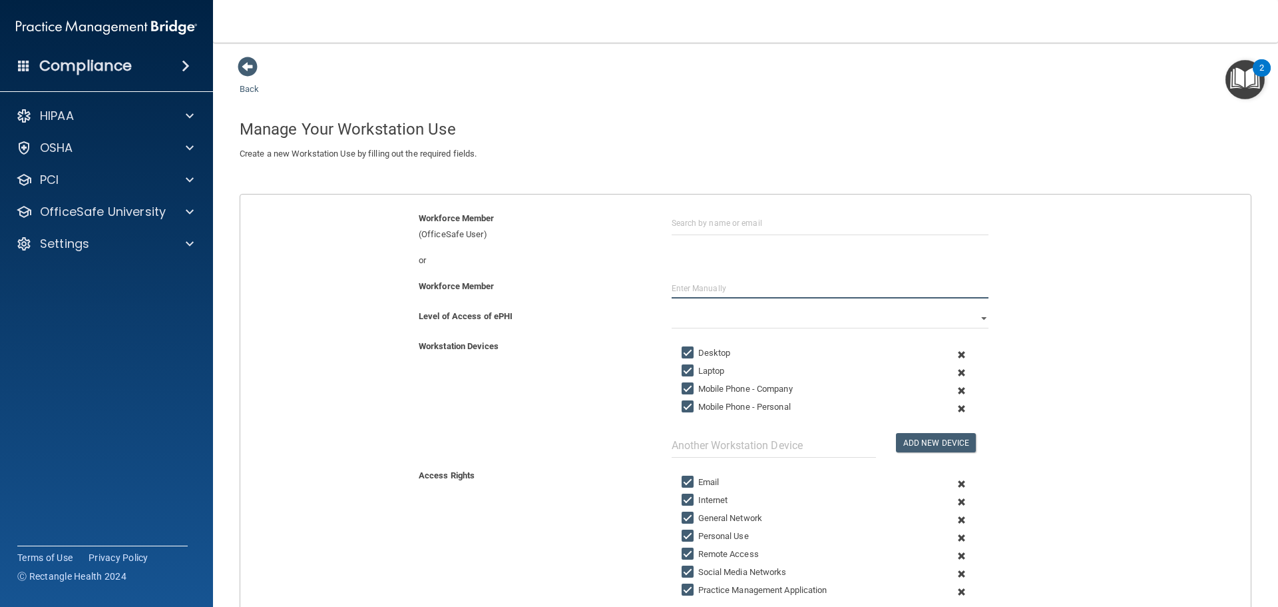
click at [681, 284] on input "text" at bounding box center [830, 288] width 317 height 20
type input "Mesa Ross"
click at [596, 309] on div "Level of Access of ePHI" at bounding box center [535, 316] width 253 height 16
click at [689, 318] on select "Full Limited None" at bounding box center [830, 318] width 317 height 20
select select "0"
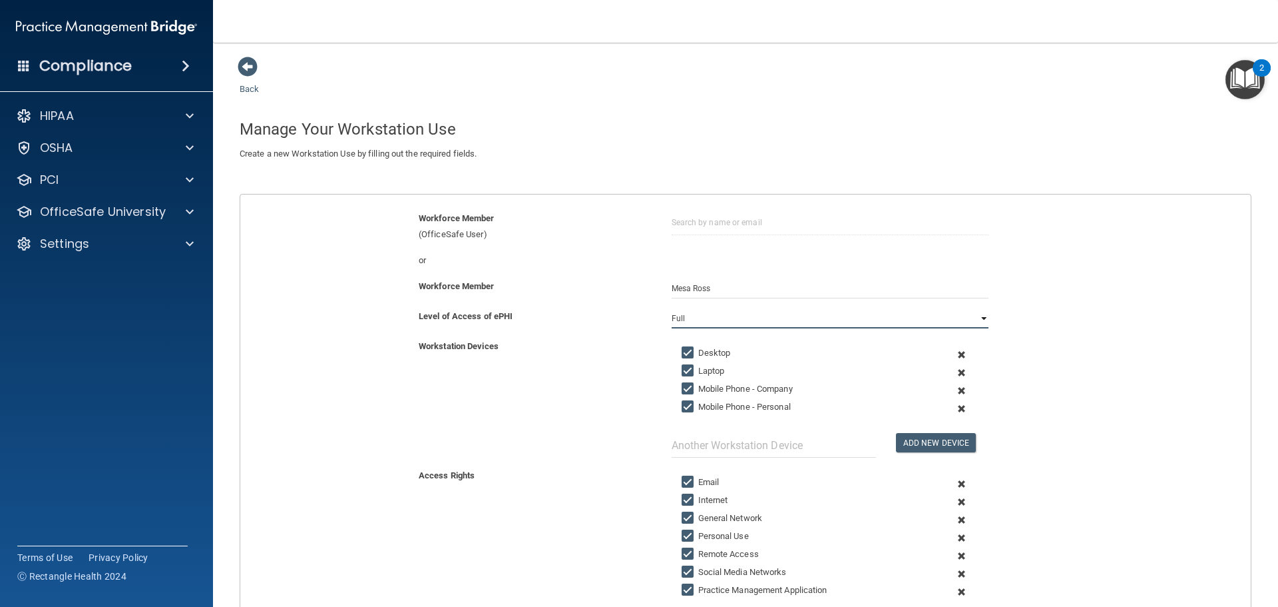
click at [672, 308] on select "Full Limited None" at bounding box center [830, 318] width 317 height 20
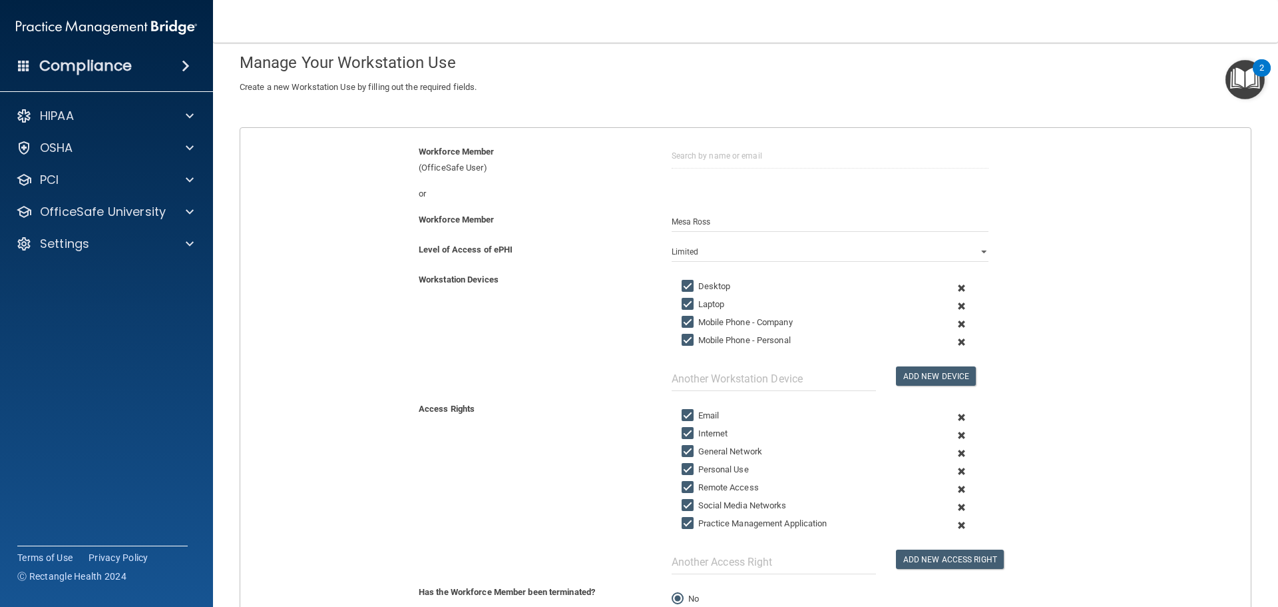
click at [958, 324] on span at bounding box center [962, 324] width 33 height 18
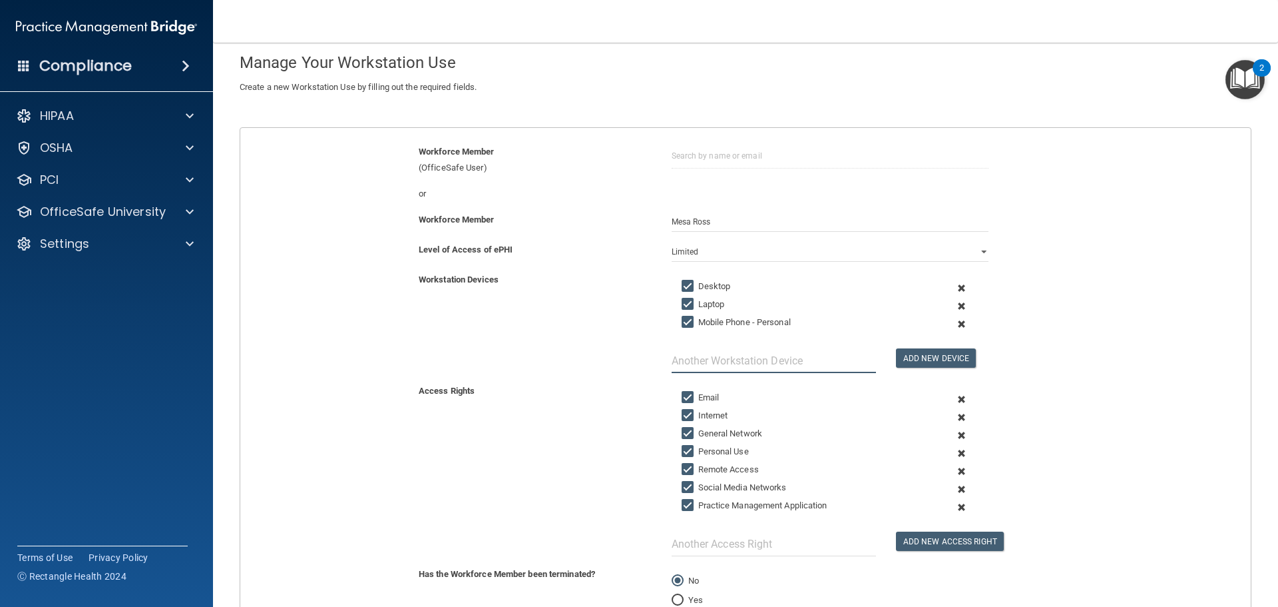
click at [723, 355] on input "text" at bounding box center [774, 360] width 204 height 25
type input "Ipads"
click at [919, 356] on button "Add New Device" at bounding box center [936, 357] width 80 height 19
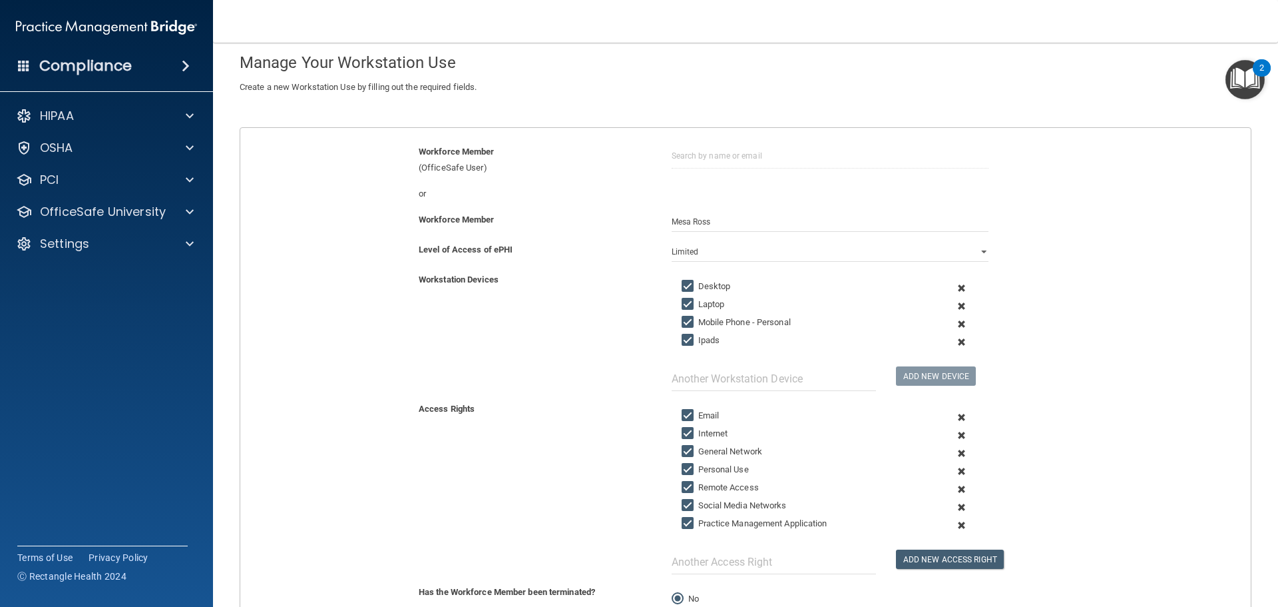
click at [685, 340] on input "Ipads" at bounding box center [689, 340] width 15 height 11
click at [682, 343] on input "Ipads" at bounding box center [689, 340] width 15 height 11
checkbox input "true"
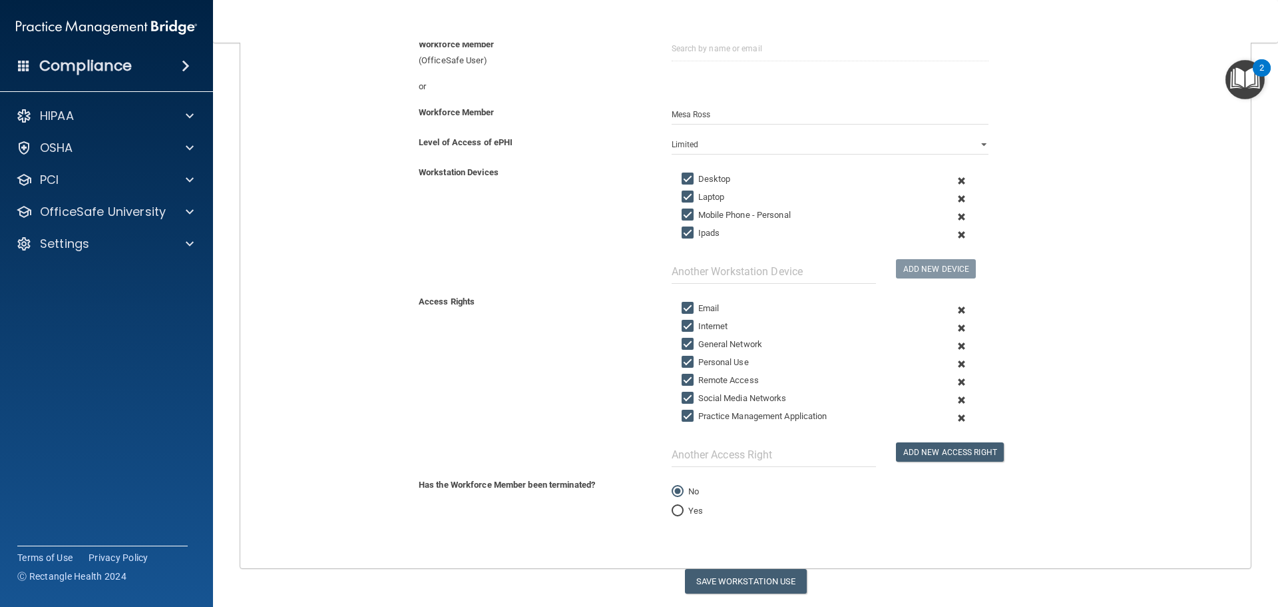
scroll to position [200, 0]
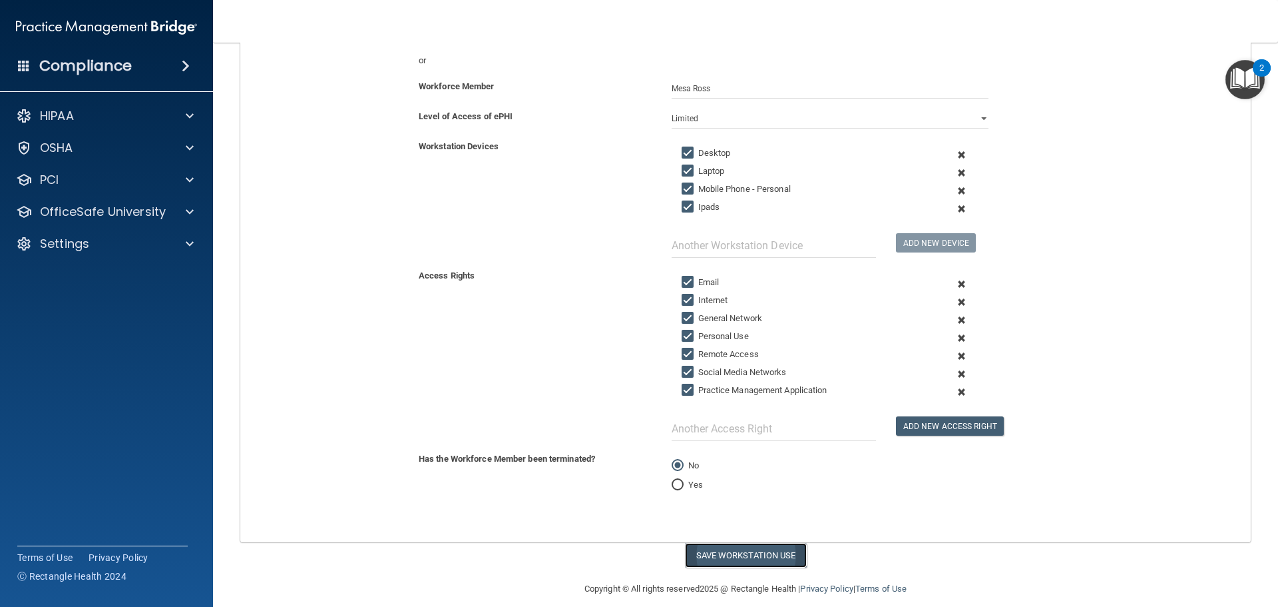
click at [748, 549] on button "Save Workstation Use" at bounding box center [746, 555] width 122 height 25
select select "? string:Full ?"
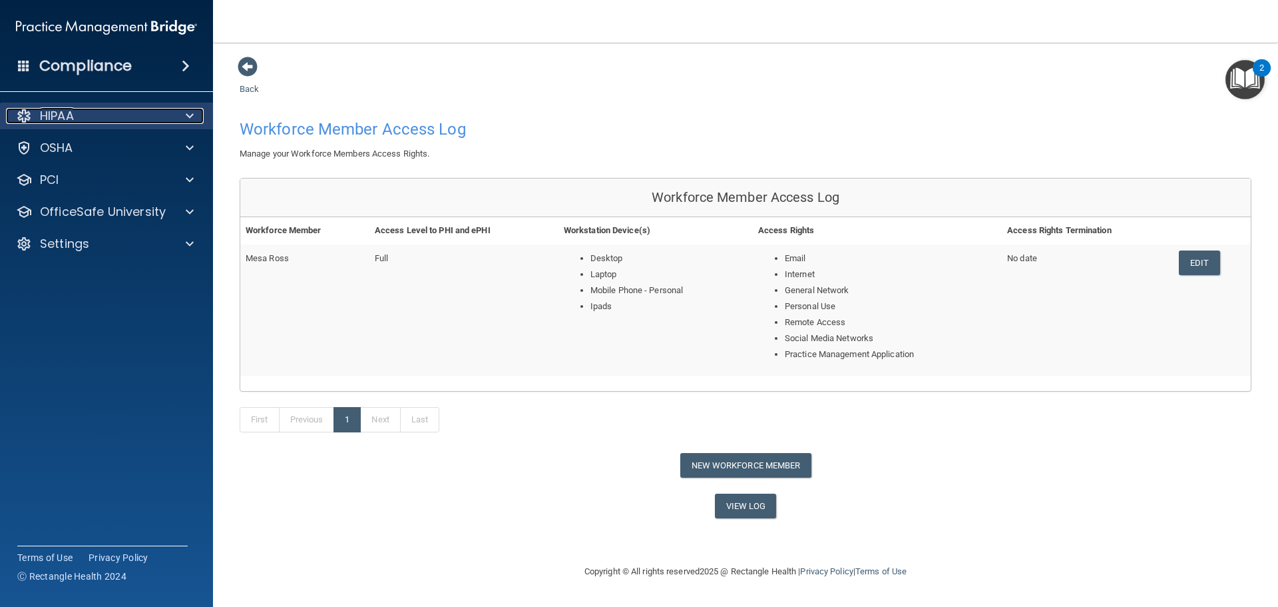
click at [119, 118] on div "HIPAA" at bounding box center [88, 116] width 165 height 16
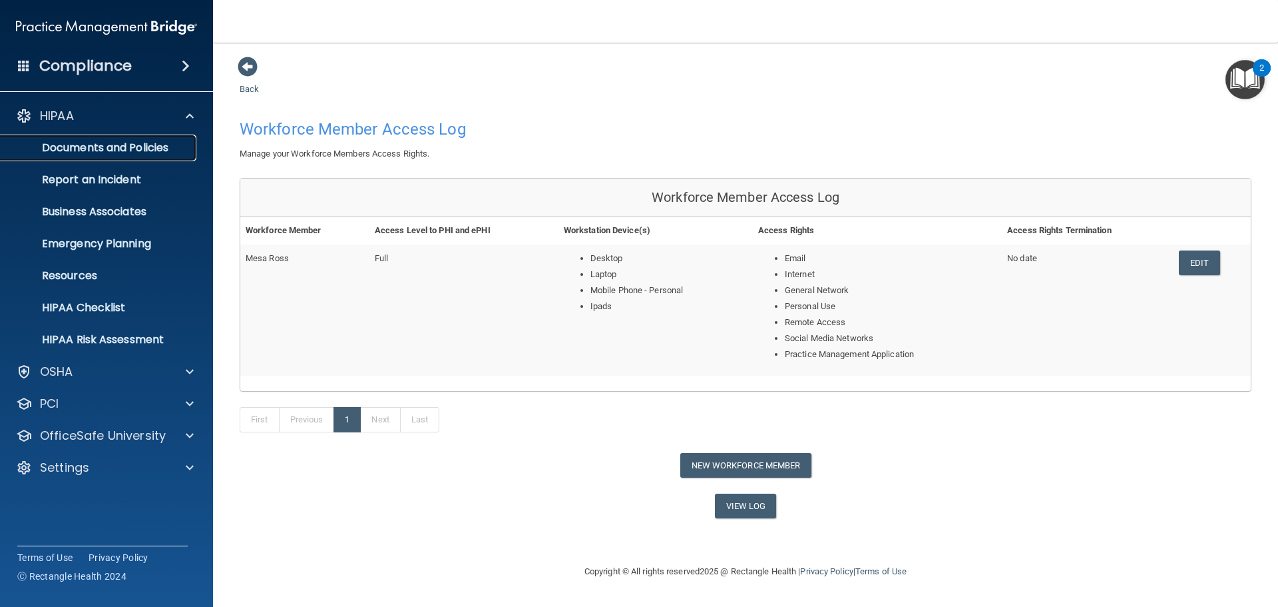
click at [162, 145] on p "Documents and Policies" at bounding box center [100, 147] width 182 height 13
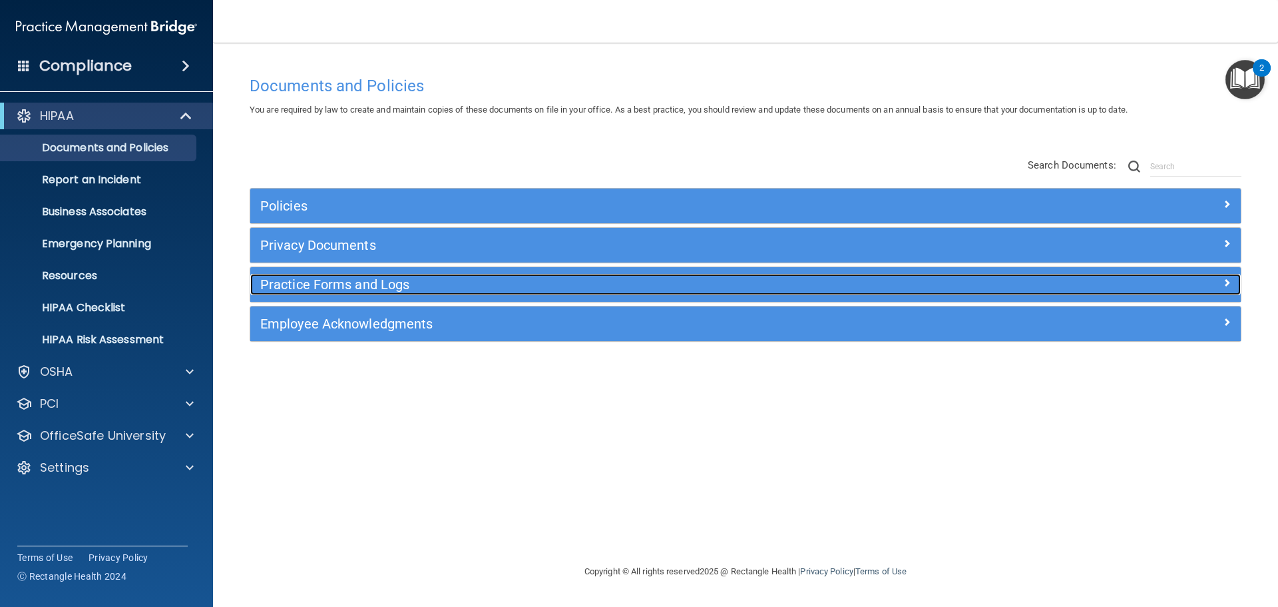
click at [445, 282] on h5 "Practice Forms and Logs" at bounding box center [621, 284] width 723 height 15
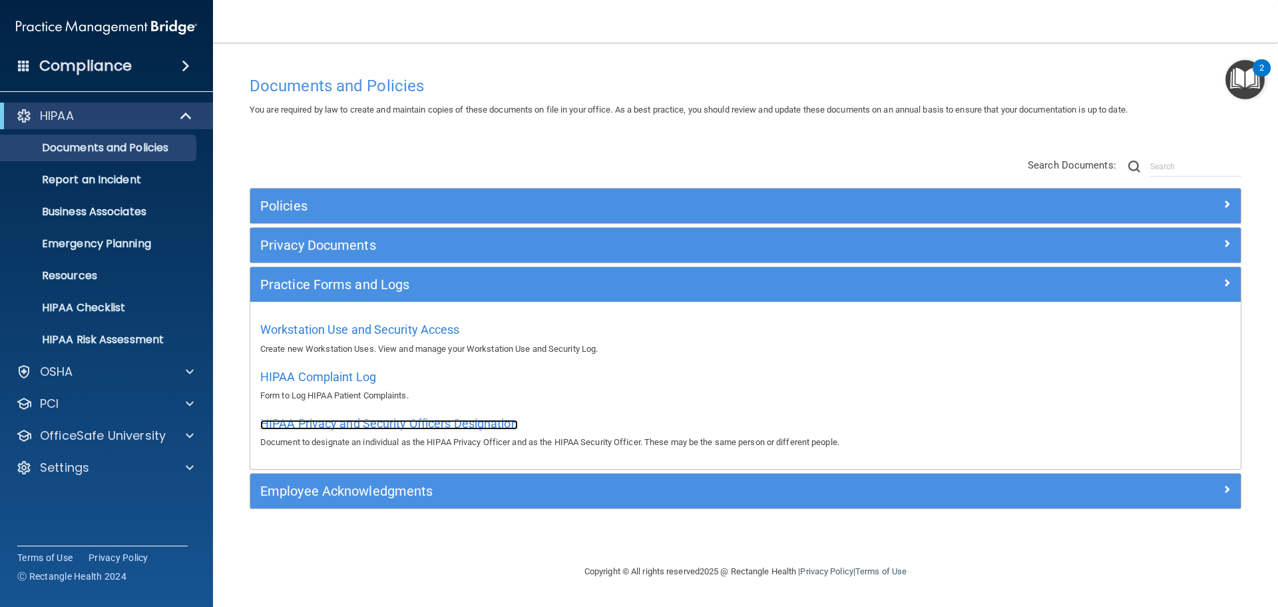
click at [357, 420] on span "HIPAA Privacy and Security Officers Designation" at bounding box center [389, 423] width 258 height 14
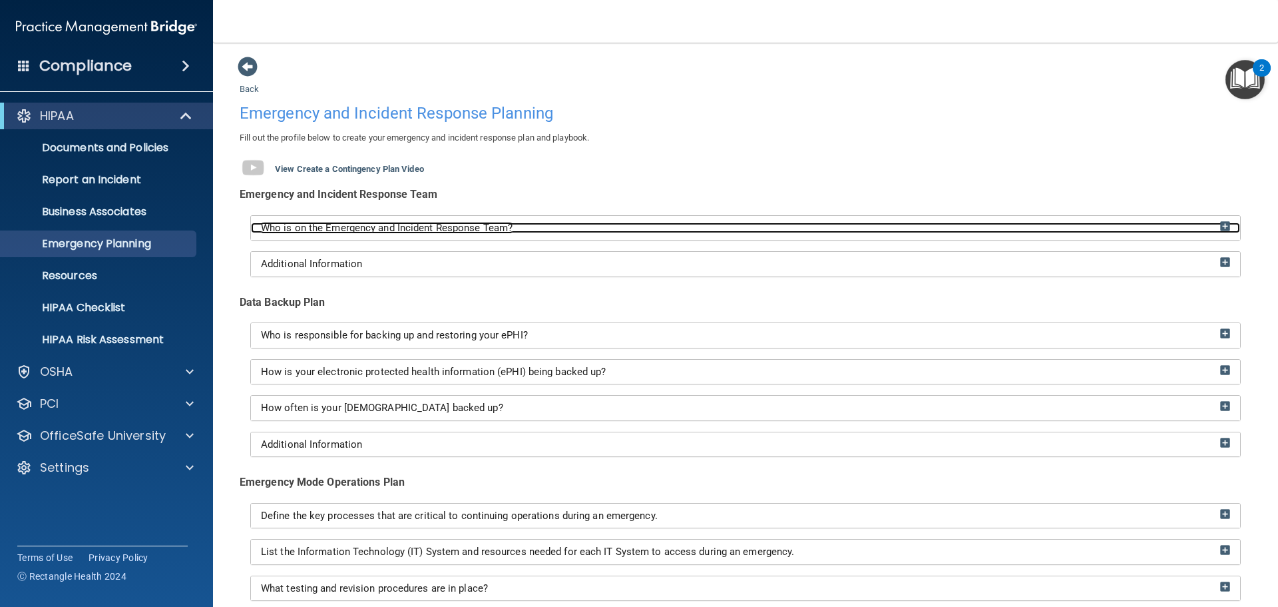
click at [1221, 225] on img at bounding box center [1226, 226] width 10 height 10
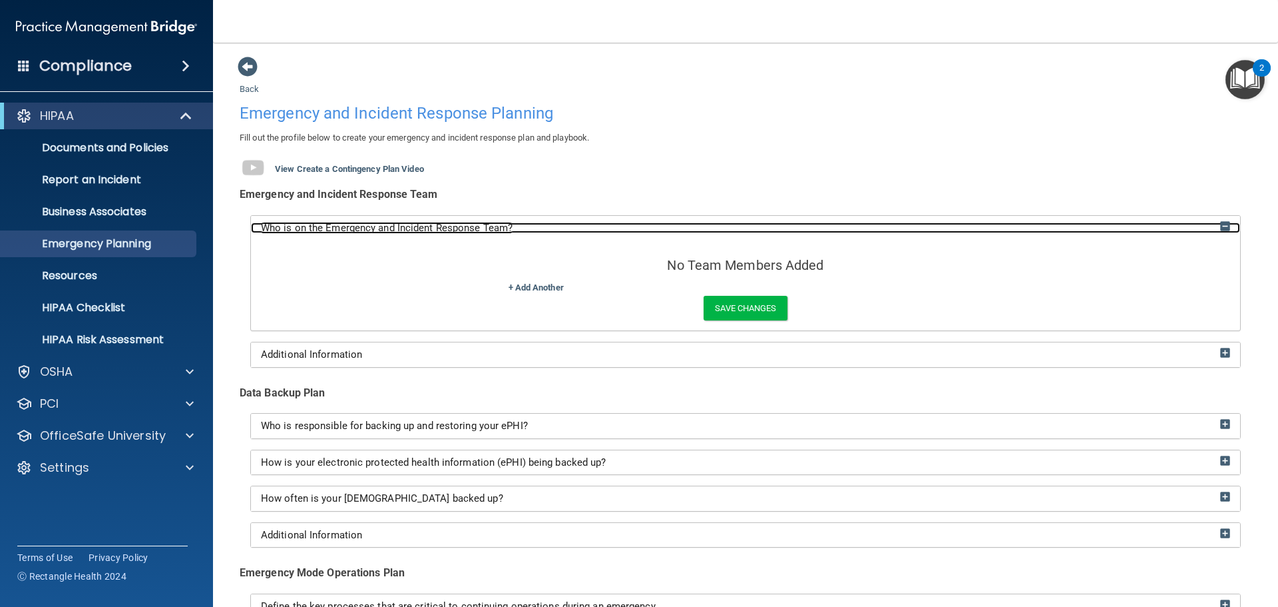
click at [1221, 228] on img at bounding box center [1226, 226] width 10 height 10
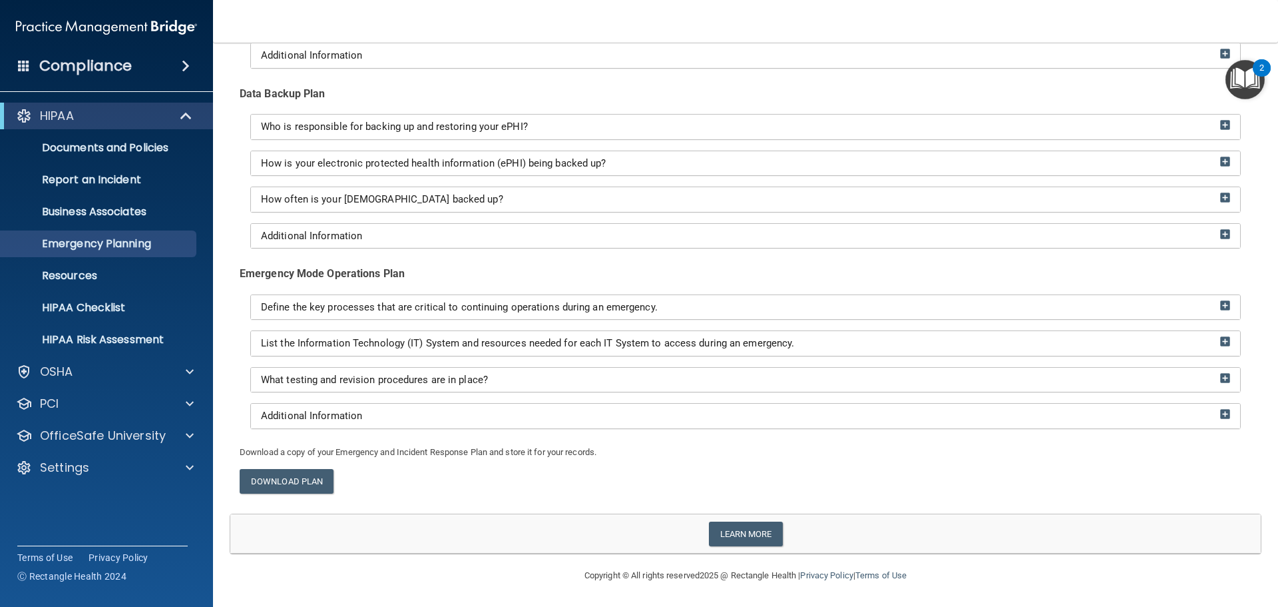
scroll to position [209, 0]
click at [124, 276] on p "Resources" at bounding box center [100, 275] width 182 height 13
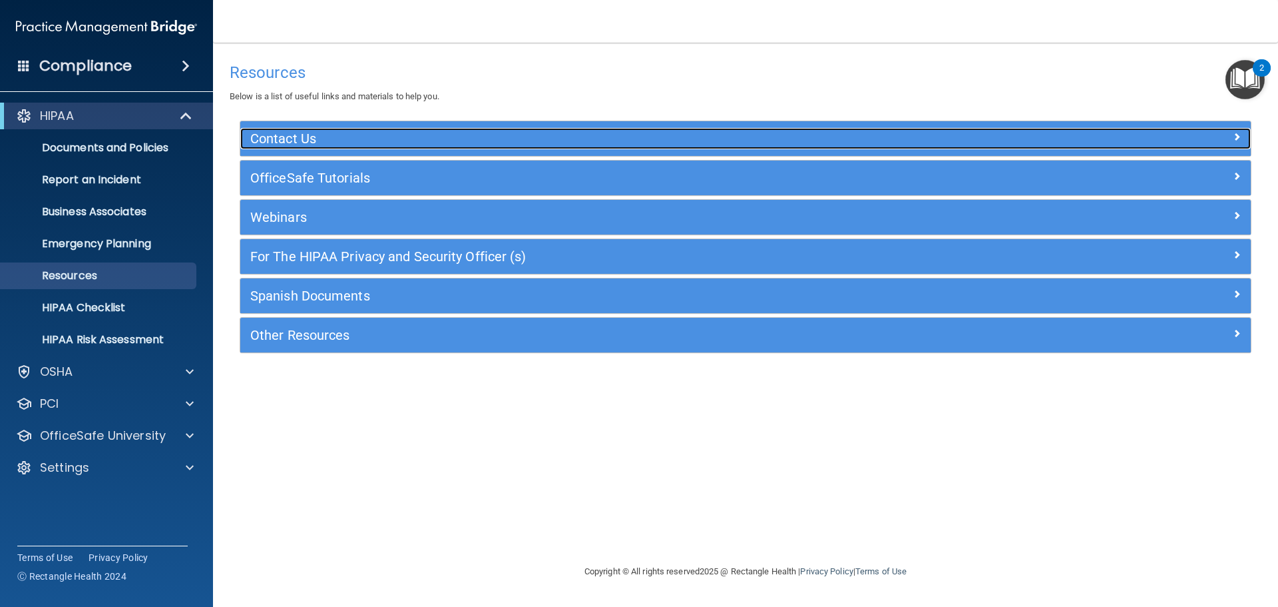
click at [338, 140] on h5 "Contact Us" at bounding box center [619, 138] width 738 height 15
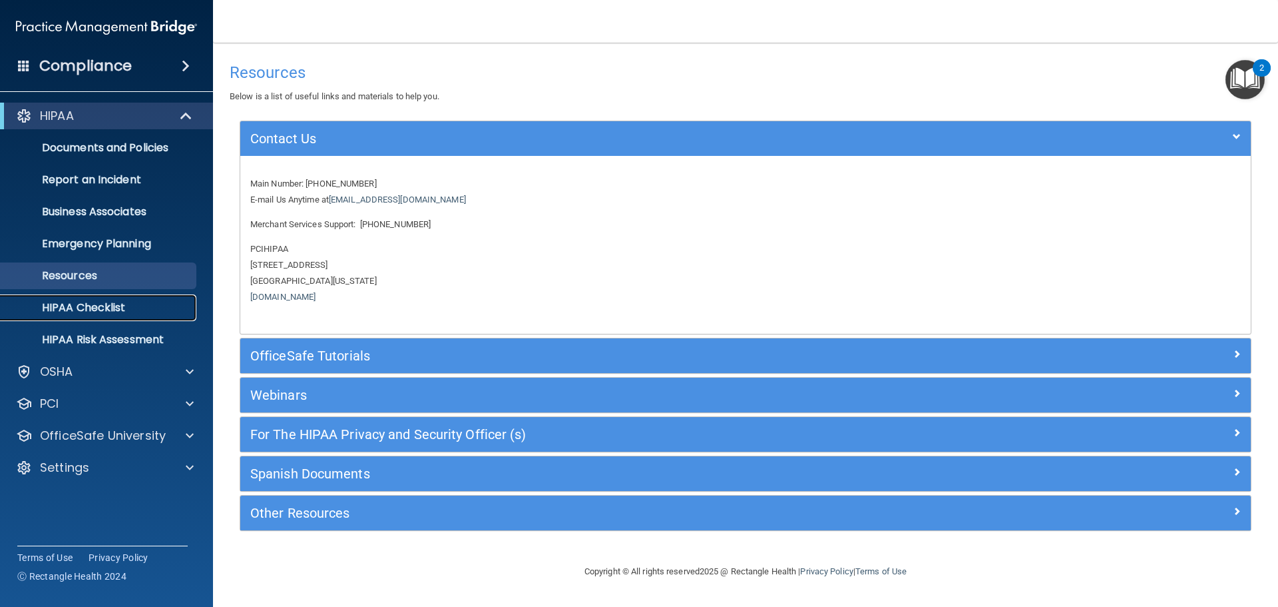
click at [140, 309] on p "HIPAA Checklist" at bounding box center [100, 307] width 182 height 13
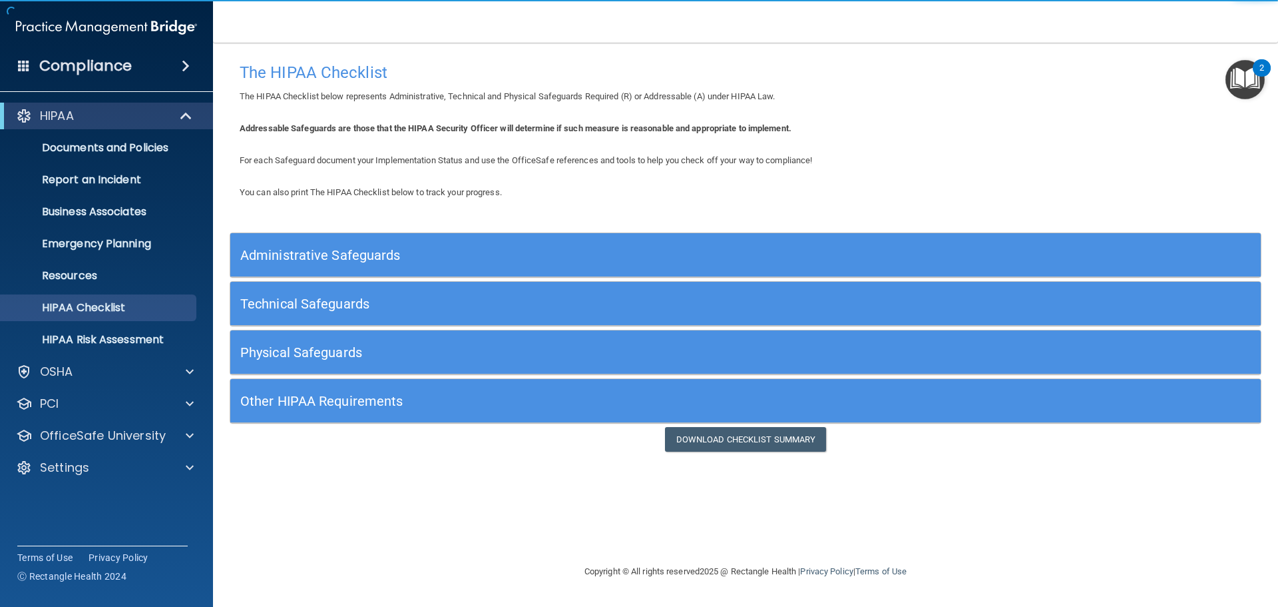
click at [624, 250] on h5 "Administrative Safeguards" at bounding box center [616, 255] width 753 height 15
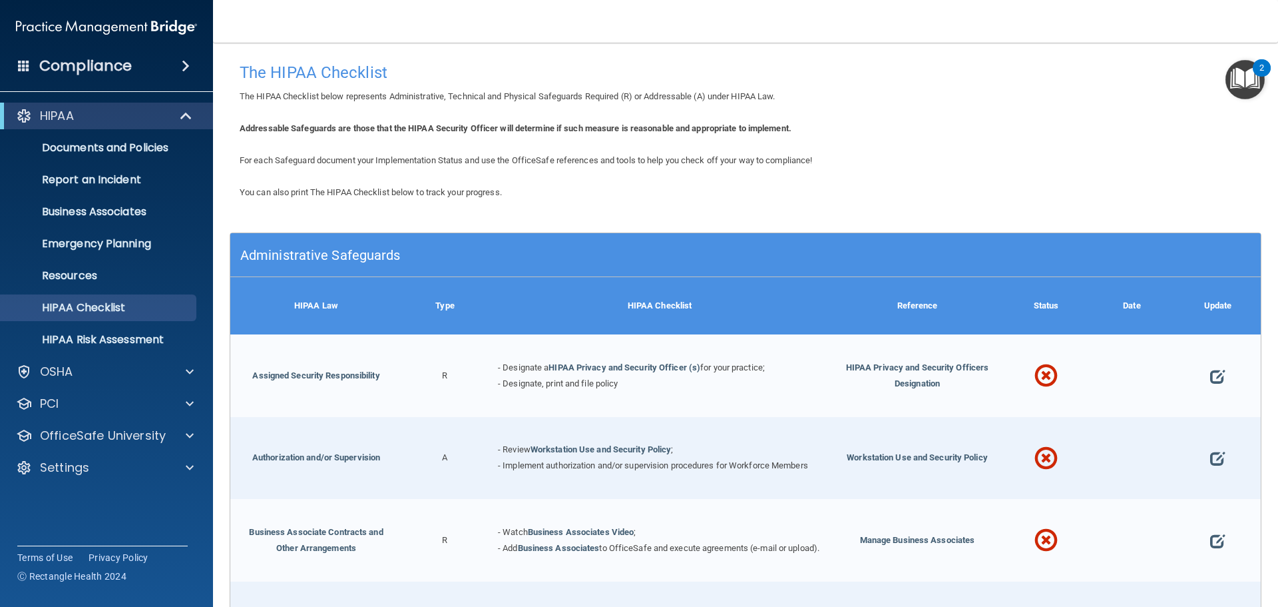
click at [624, 250] on h5 "Administrative Safeguards" at bounding box center [616, 255] width 753 height 15
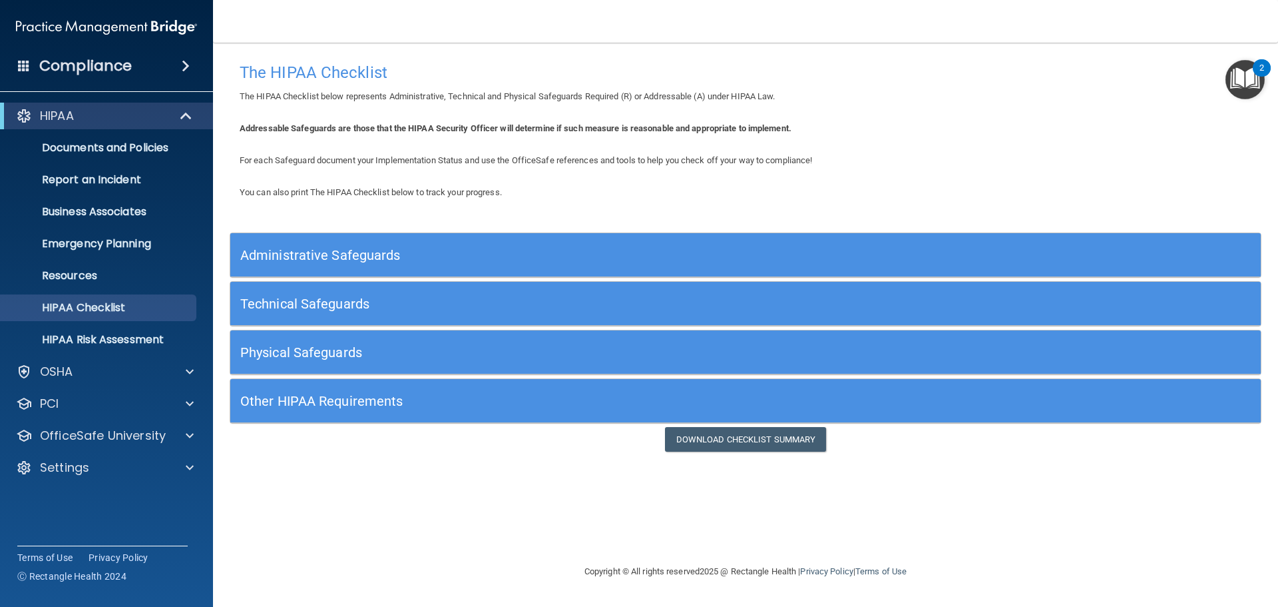
click at [688, 315] on div "Technical Safeguards" at bounding box center [616, 303] width 773 height 30
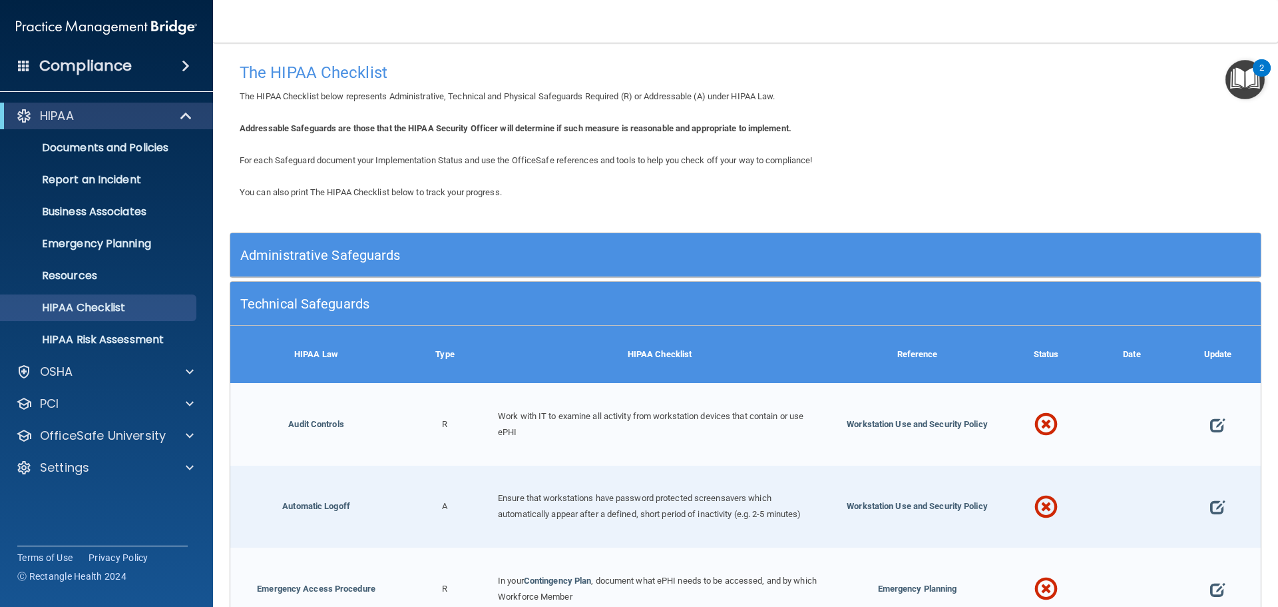
click at [724, 316] on div "Technical Safeguards" at bounding box center [616, 303] width 773 height 30
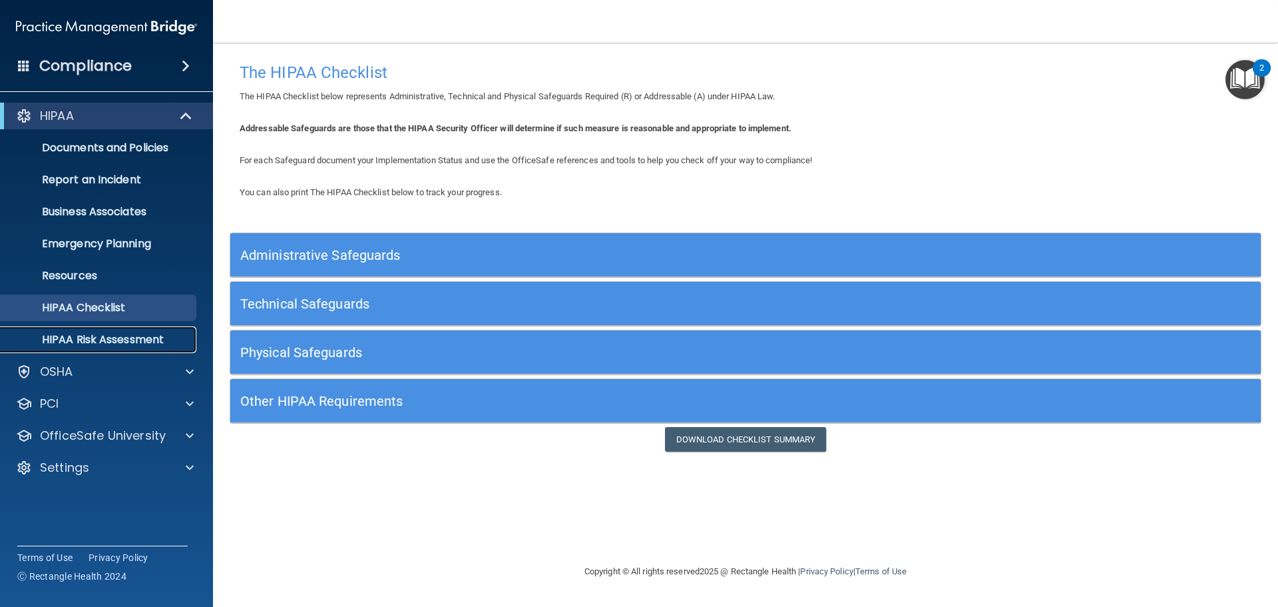
click at [164, 340] on p "HIPAA Risk Assessment" at bounding box center [100, 339] width 182 height 13
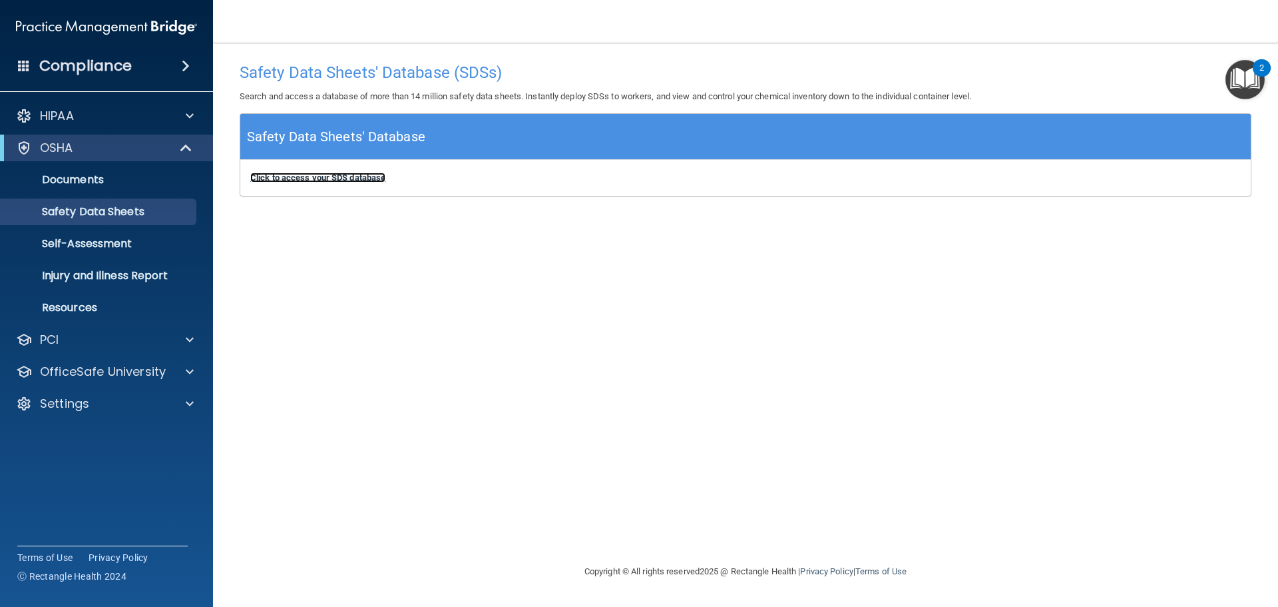
click at [343, 178] on b "Click to access your SDS database" at bounding box center [317, 177] width 135 height 10
click at [154, 244] on p "Self-Assessment" at bounding box center [100, 243] width 182 height 13
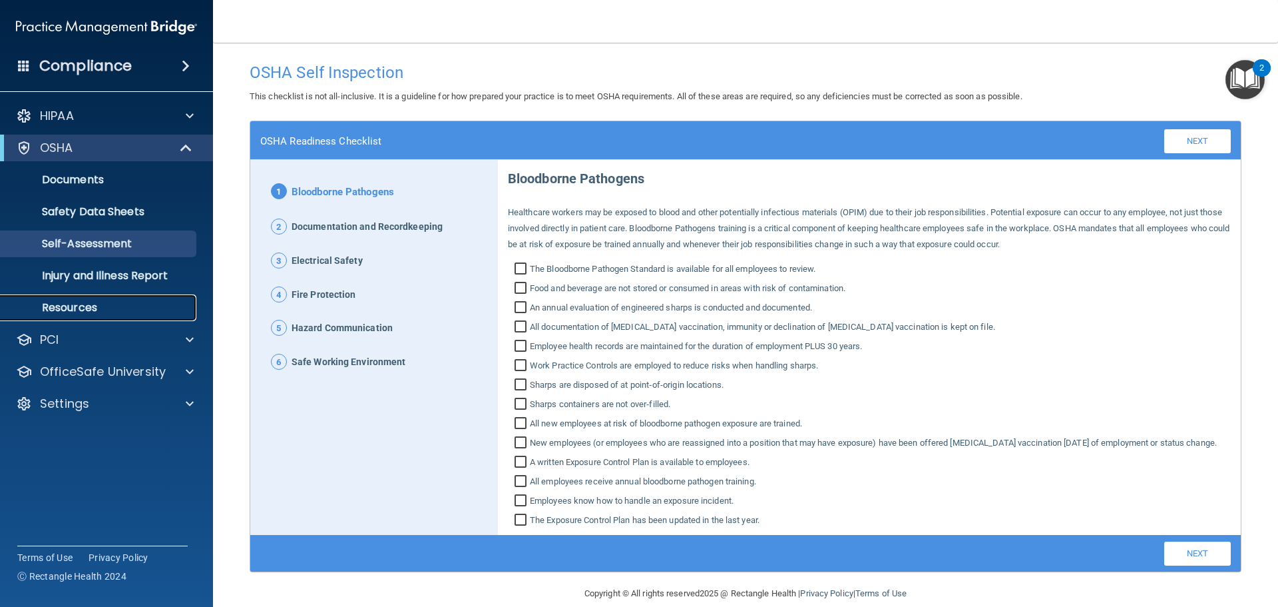
click at [100, 309] on p "Resources" at bounding box center [100, 307] width 182 height 13
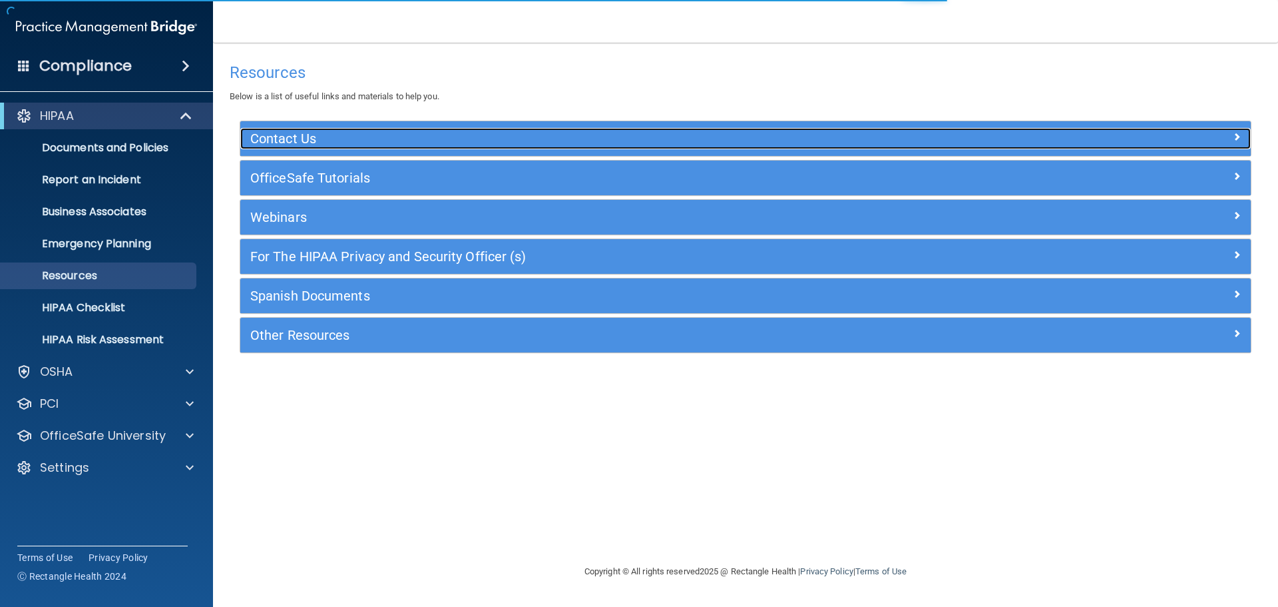
click at [398, 144] on h5 "Contact Us" at bounding box center [619, 138] width 738 height 15
